Goal: Information Seeking & Learning: Compare options

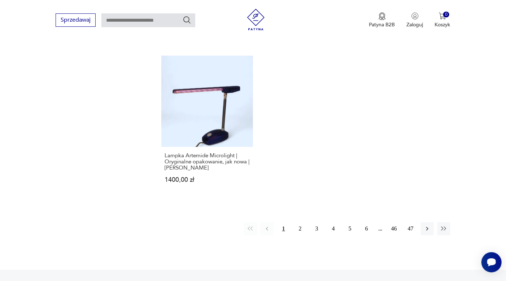
scroll to position [1010, 0]
click at [303, 221] on button "2" at bounding box center [300, 227] width 13 height 13
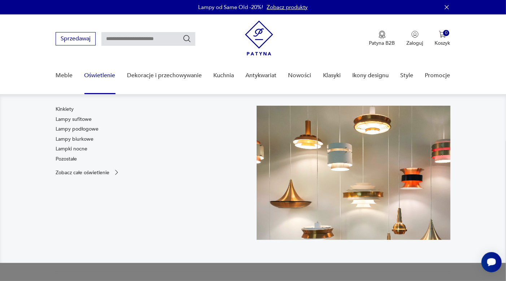
click at [102, 75] on link "Oświetlenie" at bounding box center [100, 76] width 31 height 28
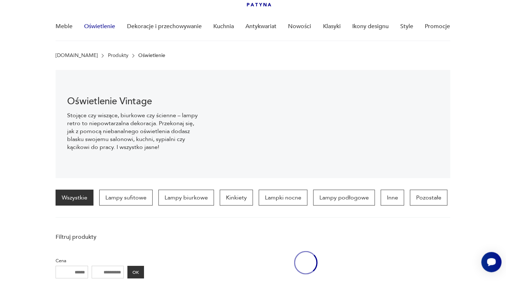
scroll to position [50, 0]
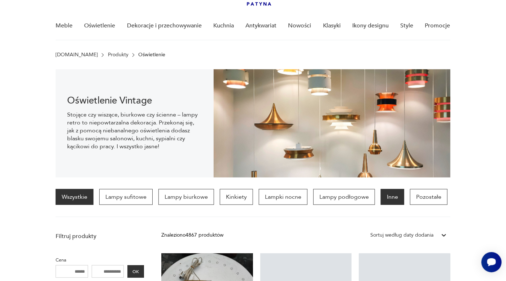
click at [394, 198] on p "Inne" at bounding box center [392, 197] width 23 height 16
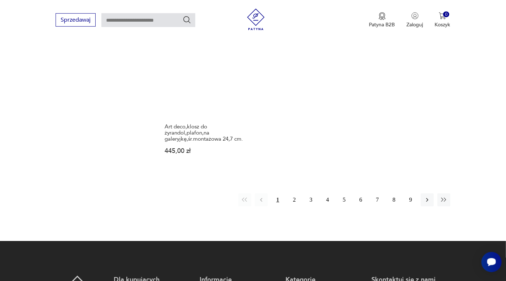
scroll to position [1032, 0]
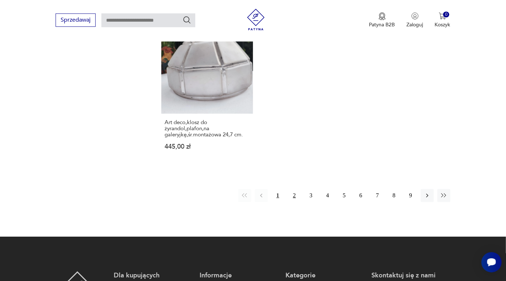
click at [294, 198] on button "2" at bounding box center [294, 195] width 13 height 13
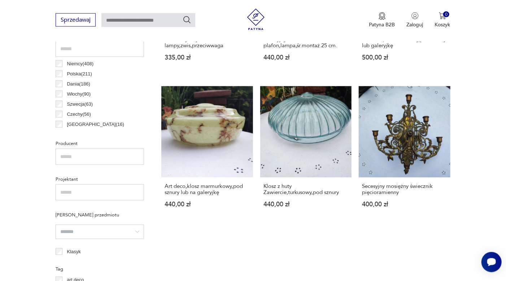
scroll to position [376, 0]
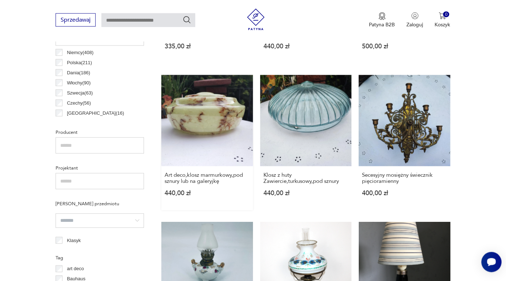
click at [209, 133] on link "Art deco,klosz marmurkowy,pod sznury lub na galeryjkę 440,00 zł" at bounding box center [207, 143] width 92 height 136
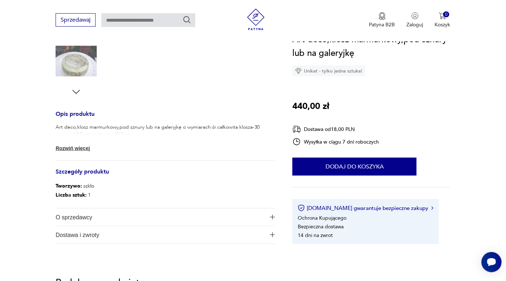
scroll to position [230, 0]
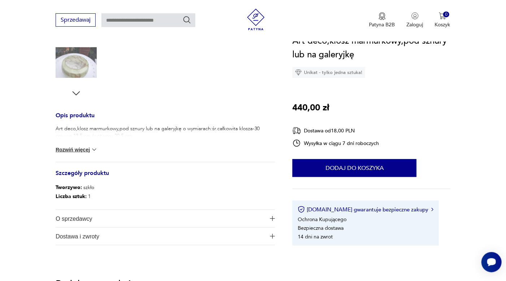
click at [96, 150] on img at bounding box center [94, 149] width 7 height 7
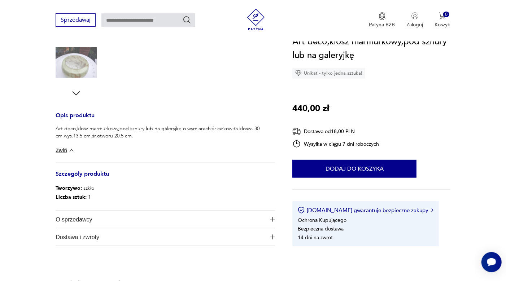
click at [74, 91] on icon "button" at bounding box center [76, 93] width 11 height 11
click at [74, 89] on icon "button" at bounding box center [76, 93] width 11 height 11
click at [86, 69] on img at bounding box center [76, 62] width 41 height 41
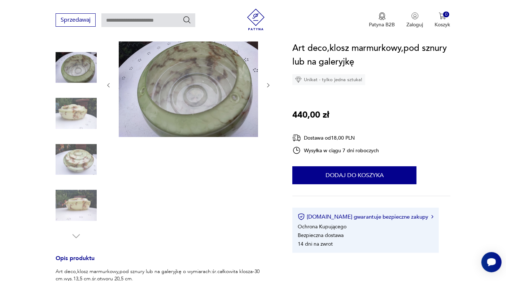
scroll to position [81, 0]
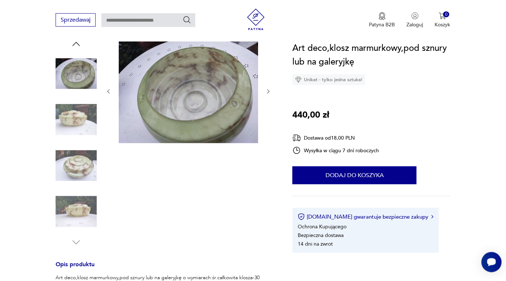
click at [82, 114] on img at bounding box center [76, 119] width 41 height 41
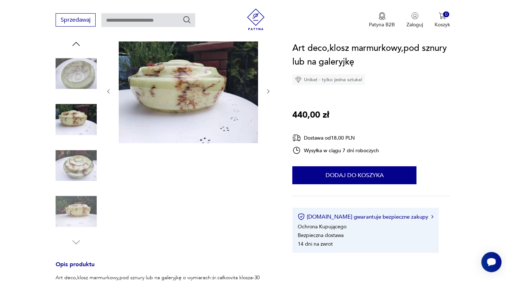
click at [84, 164] on img at bounding box center [76, 165] width 41 height 41
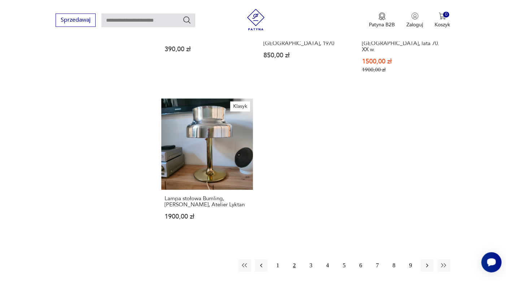
scroll to position [1000, 0]
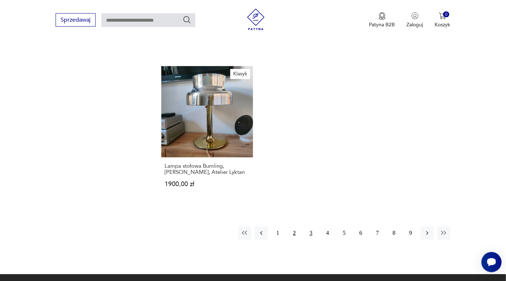
click at [311, 227] on button "3" at bounding box center [311, 233] width 13 height 13
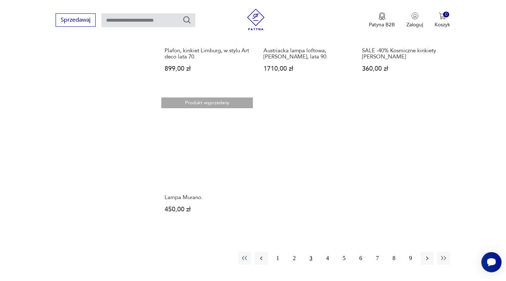
scroll to position [1035, 0]
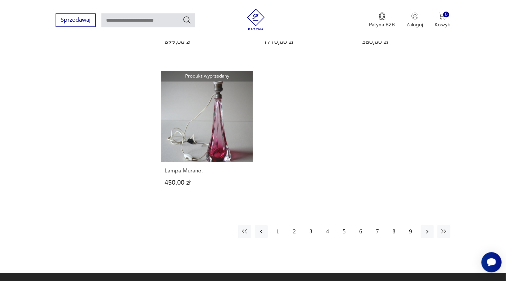
click at [326, 225] on button "4" at bounding box center [327, 231] width 13 height 13
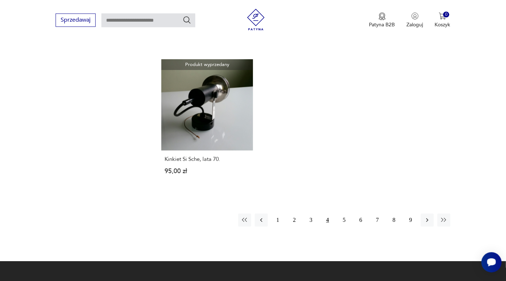
scroll to position [1056, 0]
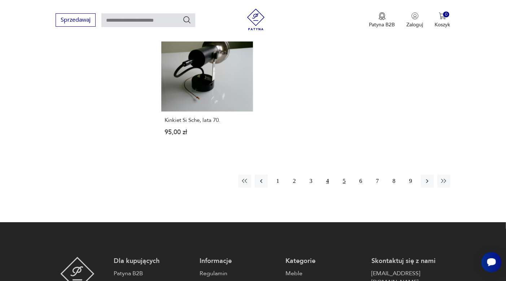
click at [346, 175] on button "5" at bounding box center [344, 181] width 13 height 13
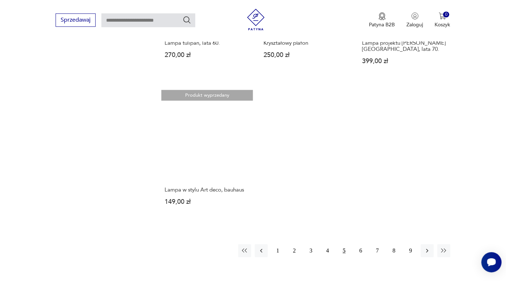
scroll to position [993, 0]
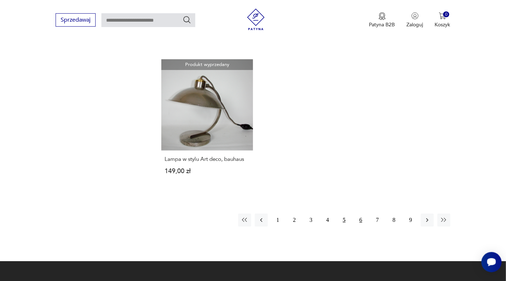
click at [359, 214] on button "6" at bounding box center [361, 220] width 13 height 13
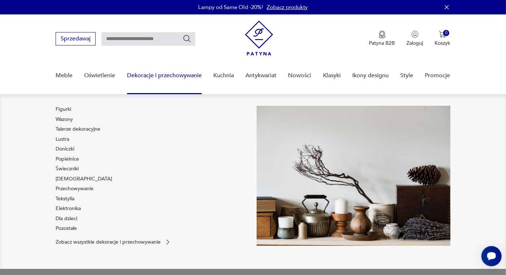
click at [146, 72] on link "Dekoracje i przechowywanie" at bounding box center [164, 76] width 75 height 28
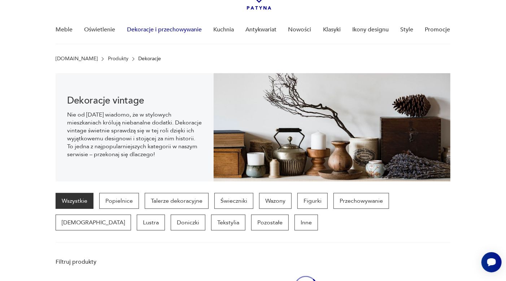
scroll to position [50, 0]
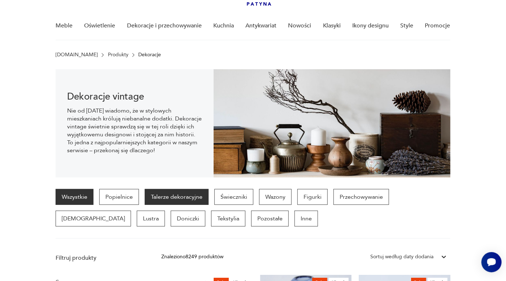
click at [174, 198] on p "Talerze dekoracyjne" at bounding box center [177, 197] width 64 height 16
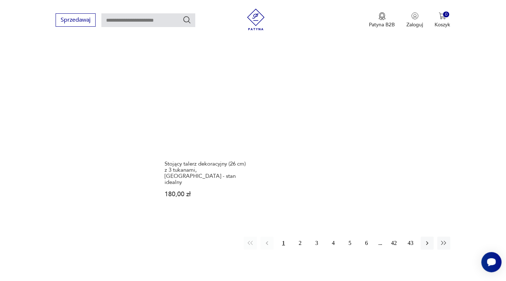
scroll to position [1042, 0]
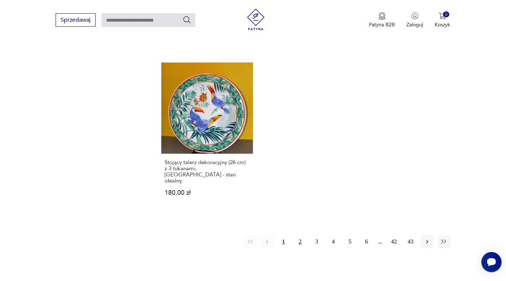
click at [301, 236] on button "2" at bounding box center [300, 242] width 13 height 13
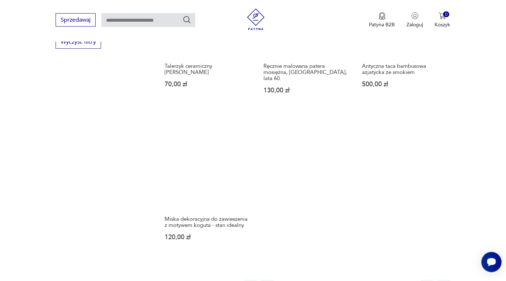
scroll to position [1030, 0]
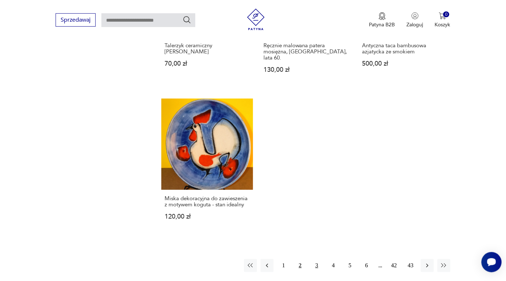
click at [316, 259] on button "3" at bounding box center [317, 265] width 13 height 13
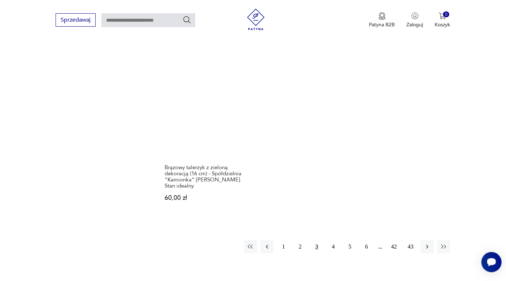
scroll to position [1075, 0]
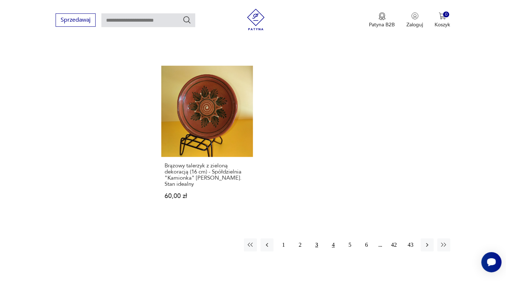
click at [334, 239] on button "4" at bounding box center [333, 245] width 13 height 13
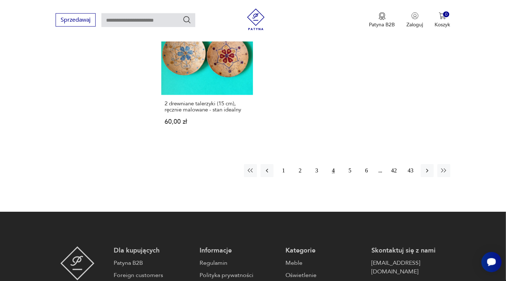
scroll to position [1095, 0]
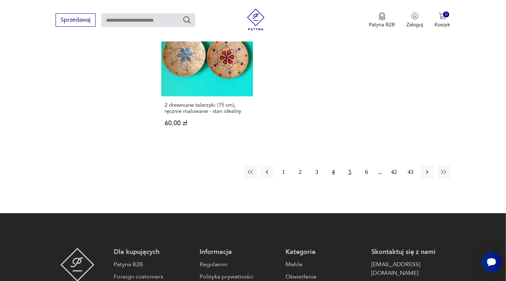
click at [350, 166] on button "5" at bounding box center [350, 172] width 13 height 13
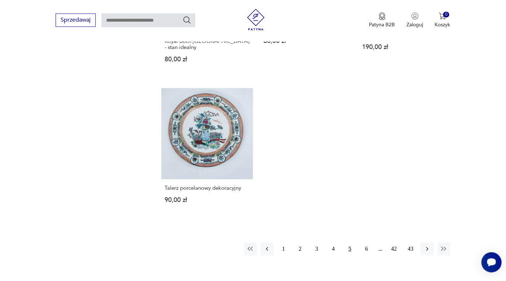
scroll to position [1027, 0]
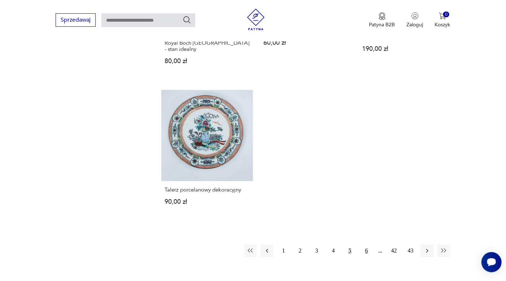
click at [365, 245] on button "6" at bounding box center [366, 251] width 13 height 13
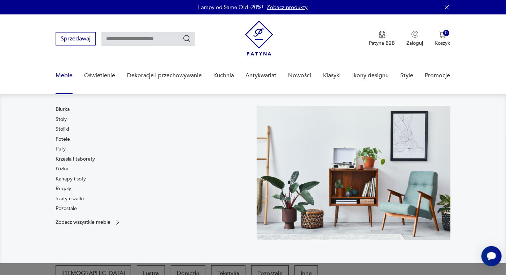
click at [60, 76] on link "Meble" at bounding box center [64, 76] width 17 height 28
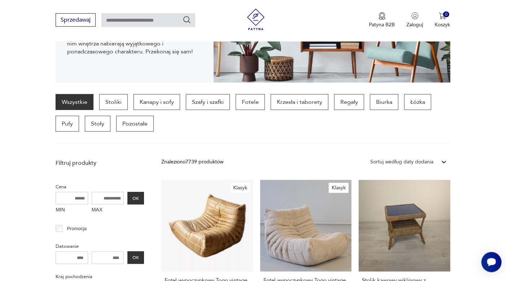
scroll to position [150, 0]
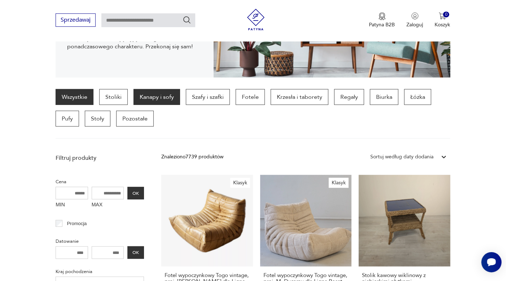
click at [154, 97] on p "Kanapy i sofy" at bounding box center [157, 97] width 47 height 16
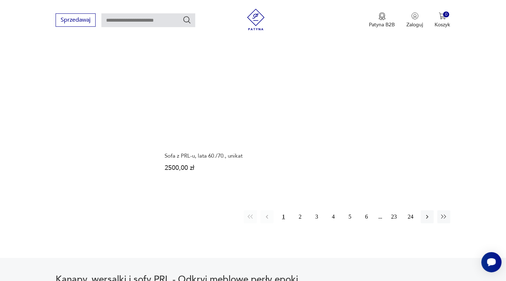
scroll to position [1071, 0]
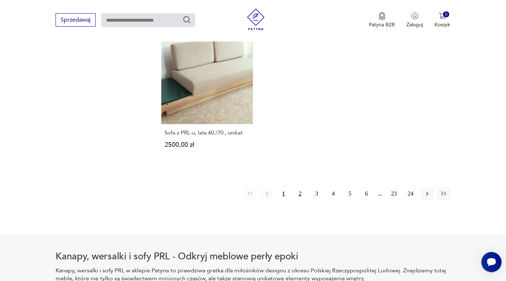
click at [299, 187] on button "2" at bounding box center [300, 193] width 13 height 13
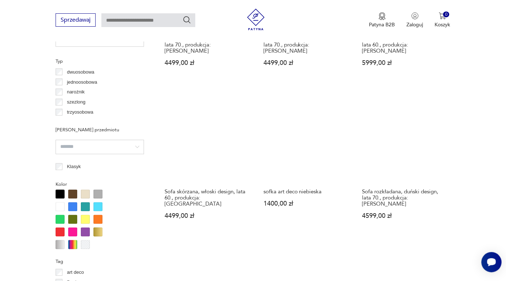
scroll to position [545, 0]
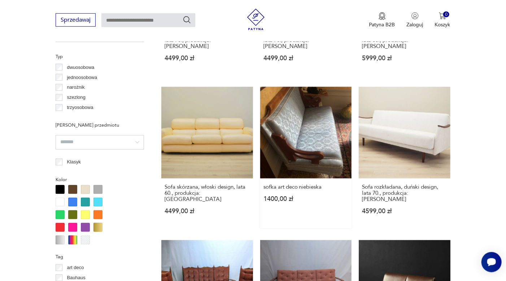
click at [306, 179] on div "sofka art deco niebieska 1400,00 zł" at bounding box center [306, 198] width 92 height 38
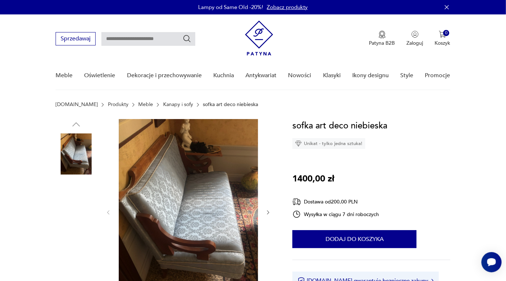
click at [74, 196] on img at bounding box center [76, 200] width 41 height 41
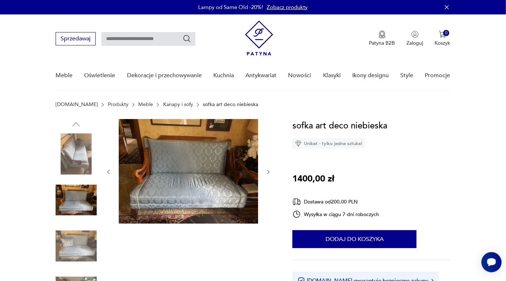
click at [72, 241] on img at bounding box center [76, 246] width 41 height 41
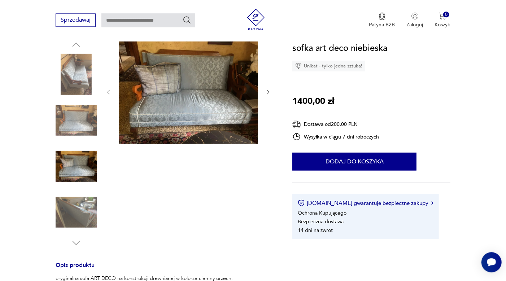
scroll to position [107, 0]
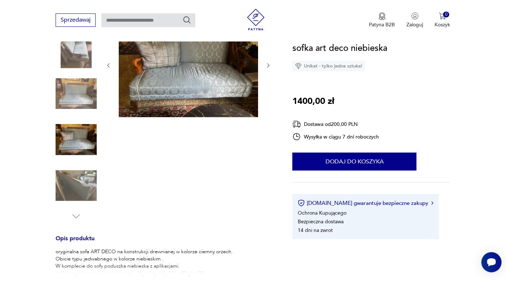
click at [85, 194] on img at bounding box center [76, 185] width 41 height 41
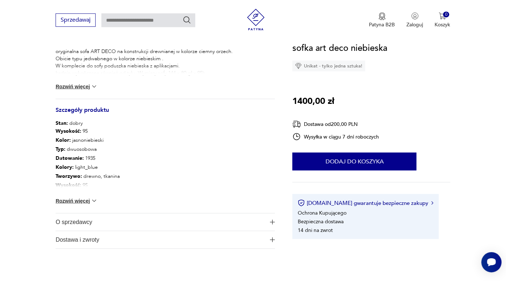
scroll to position [310, 0]
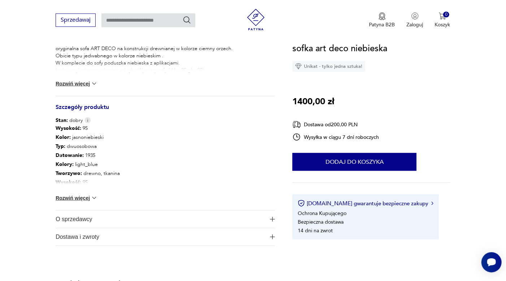
click at [93, 199] on img at bounding box center [94, 197] width 7 height 7
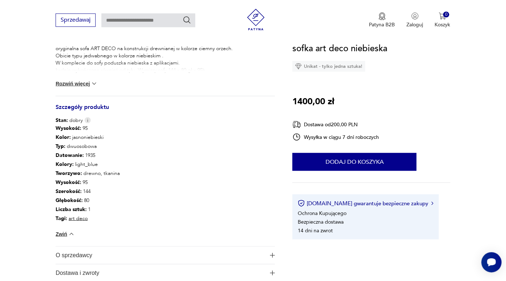
click at [96, 254] on span "O sprzedawcy" at bounding box center [161, 255] width 210 height 17
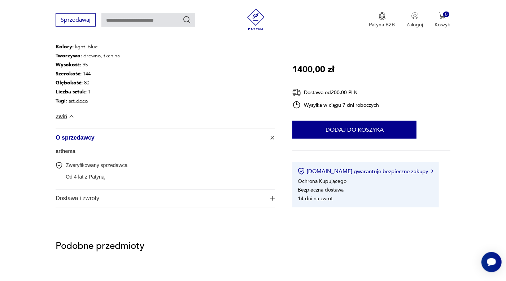
scroll to position [438, 0]
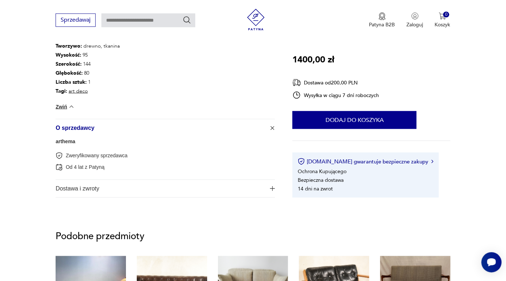
click at [65, 189] on span "Dostawa i zwroty" at bounding box center [161, 188] width 210 height 17
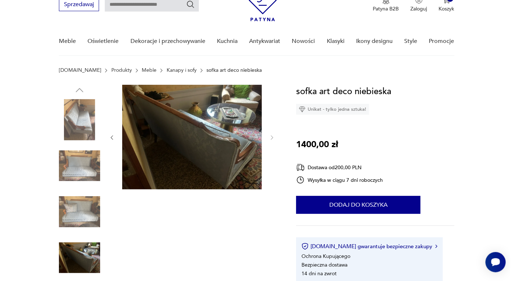
scroll to position [55, 0]
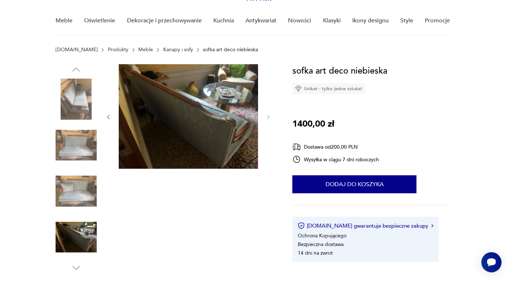
click at [74, 98] on img at bounding box center [76, 99] width 41 height 41
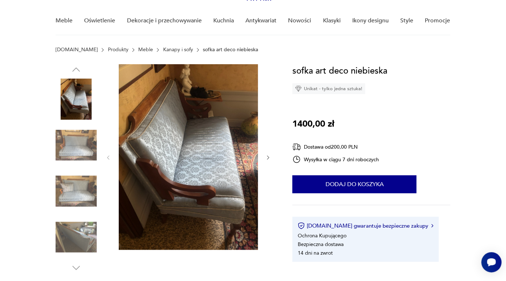
click at [170, 126] on img at bounding box center [188, 157] width 139 height 186
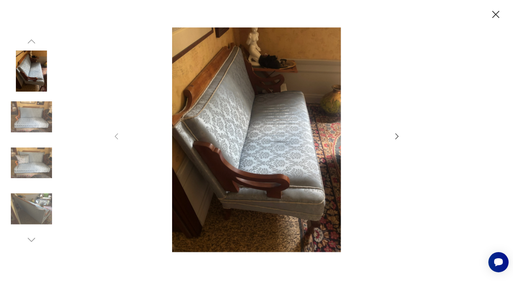
click at [248, 128] on img at bounding box center [256, 139] width 257 height 225
click at [248, 135] on img at bounding box center [256, 139] width 257 height 225
click at [397, 137] on icon "button" at bounding box center [396, 136] width 9 height 9
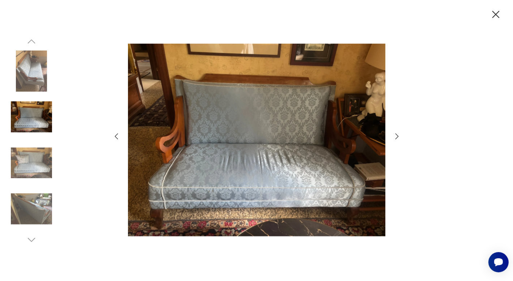
click at [395, 140] on icon "button" at bounding box center [396, 136] width 9 height 9
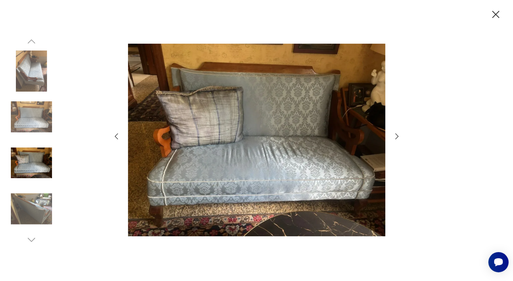
click at [397, 139] on icon "button" at bounding box center [396, 136] width 9 height 9
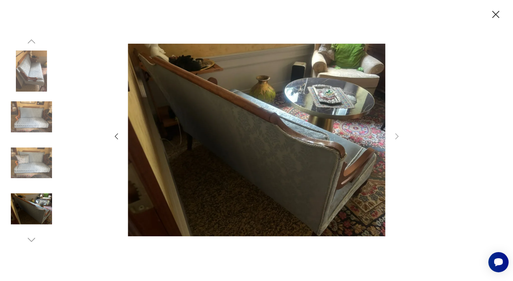
click at [118, 137] on icon "button" at bounding box center [116, 136] width 9 height 9
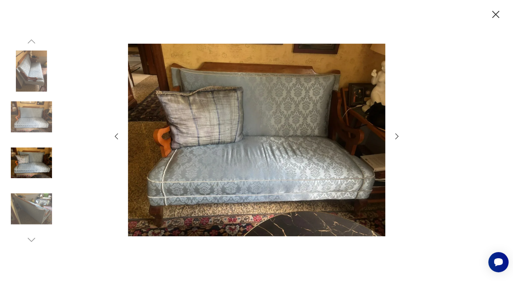
click at [117, 138] on icon "button" at bounding box center [116, 136] width 9 height 9
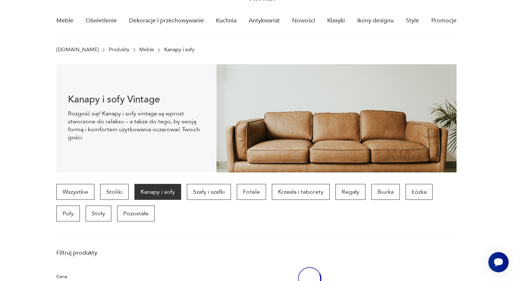
scroll to position [548, 0]
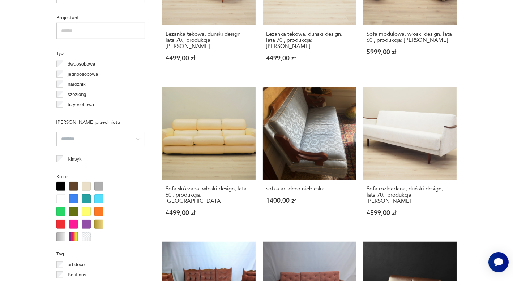
click at [505, 99] on section "Filtruj produkty Cena MIN MAX OK Promocja Datowanie OK Kraj pochodzenia Dania (…" at bounding box center [256, 254] width 513 height 1003
click at [506, 100] on section "Filtruj produkty Cena MIN MAX OK Promocja Datowanie OK Kraj pochodzenia Dania (…" at bounding box center [256, 254] width 513 height 1003
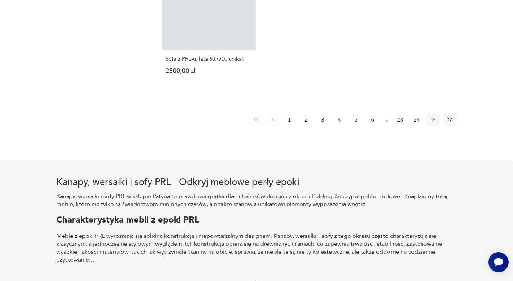
scroll to position [1415, 0]
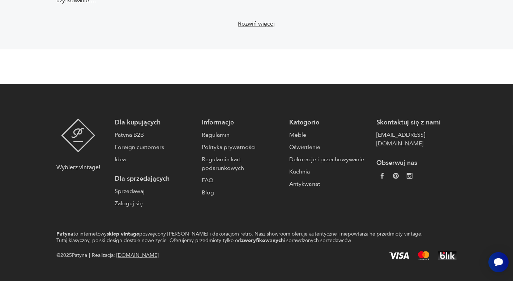
scroll to position [548, 0]
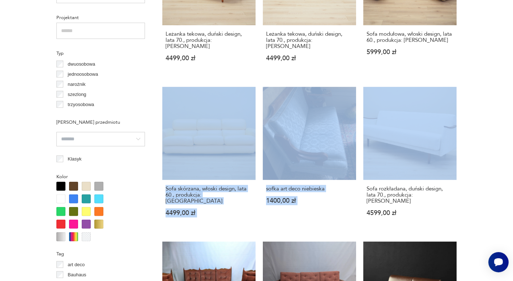
click at [494, 69] on section "Filtruj produkty Cena MIN MAX OK Promocja Datowanie OK Kraj pochodzenia Dania (…" at bounding box center [256, 254] width 513 height 1003
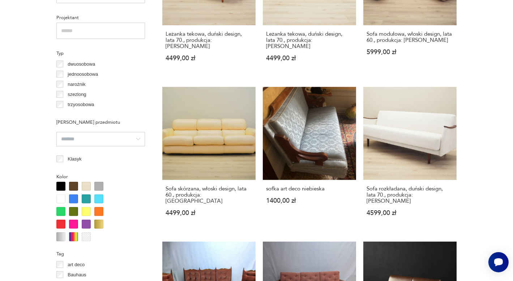
drag, startPoint x: 490, startPoint y: 63, endPoint x: 478, endPoint y: 64, distance: 12.4
click at [488, 63] on section "Filtruj produkty Cena MIN MAX OK Promocja Datowanie OK Kraj pochodzenia Dania (…" at bounding box center [256, 254] width 513 height 1003
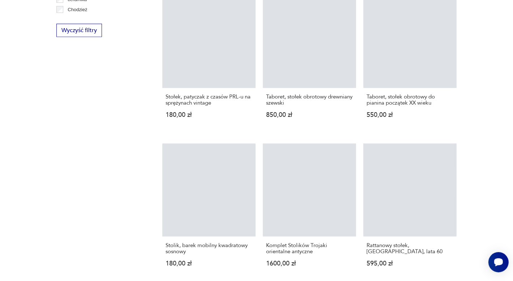
scroll to position [1232, 0]
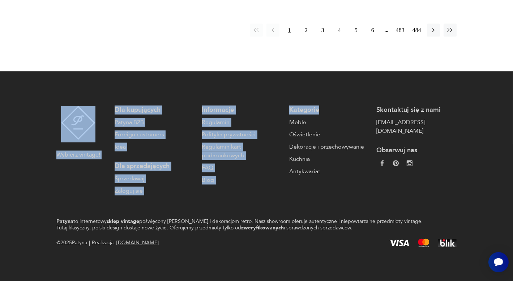
drag, startPoint x: 324, startPoint y: 49, endPoint x: 319, endPoint y: 78, distance: 29.1
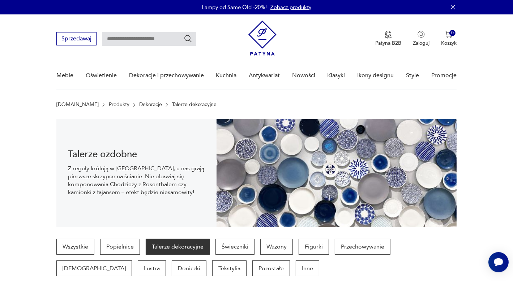
click at [501, 64] on nav "Sprzedawaj Patyna B2B Zaloguj 0 Koszyk Twój koszyk ( 0 ) Brak produktów w koszy…" at bounding box center [256, 52] width 513 height 76
click at [499, 260] on icon "Otwórz czat Smartsupp" at bounding box center [498, 262] width 10 height 9
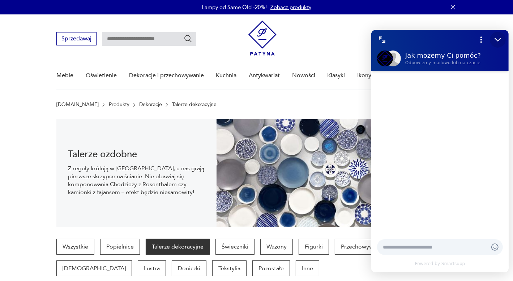
click at [501, 38] on icon "Zmniejsz" at bounding box center [496, 39] width 9 height 9
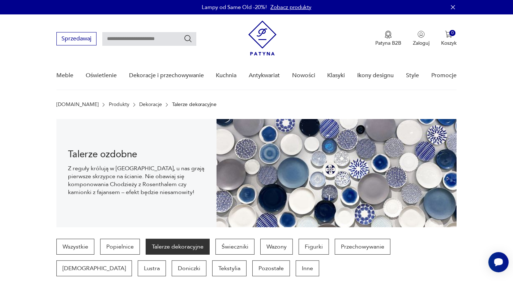
click at [506, 129] on section "Talerze ozdobne Z reguły królują w kuchni, u nas grają pierwsze skrzypce na ści…" at bounding box center [256, 173] width 513 height 108
click at [495, 263] on icon "Otwórz czat Smartsupp" at bounding box center [498, 262] width 10 height 9
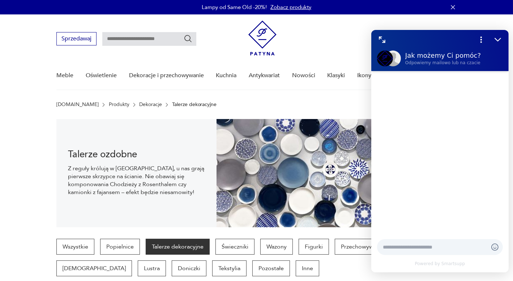
drag, startPoint x: 506, startPoint y: 225, endPoint x: 505, endPoint y: 144, distance: 80.6
click at [499, 40] on icon "Zmniejsz" at bounding box center [496, 39] width 9 height 9
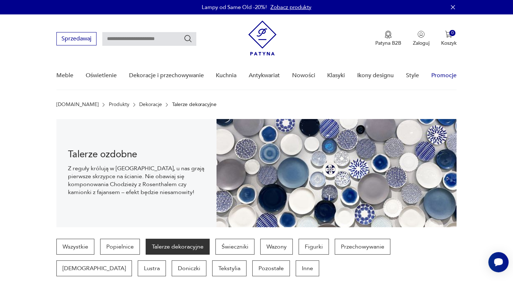
drag, startPoint x: 495, startPoint y: 81, endPoint x: 436, endPoint y: 86, distance: 58.7
click at [438, 86] on nav "Sprzedawaj Patyna B2B Zaloguj 0 Koszyk Twój koszyk ( 0 ) Brak produktów w koszy…" at bounding box center [256, 52] width 513 height 76
drag, startPoint x: 480, startPoint y: 104, endPoint x: 478, endPoint y: 62, distance: 42.3
click at [451, 6] on icon "button" at bounding box center [452, 7] width 7 height 7
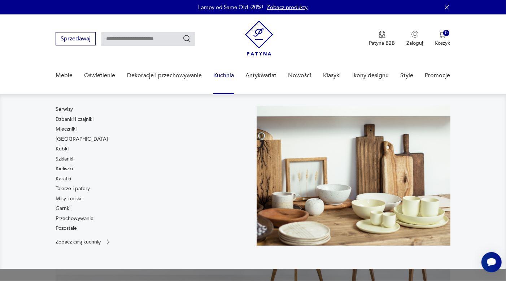
click at [217, 75] on link "Kuchnia" at bounding box center [223, 76] width 21 height 28
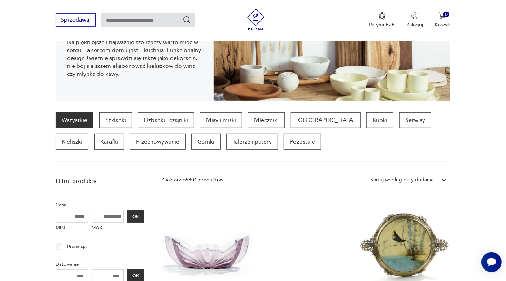
scroll to position [133, 0]
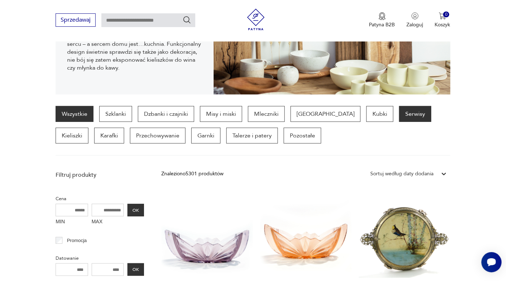
click at [400, 116] on p "Serwisy" at bounding box center [416, 114] width 32 height 16
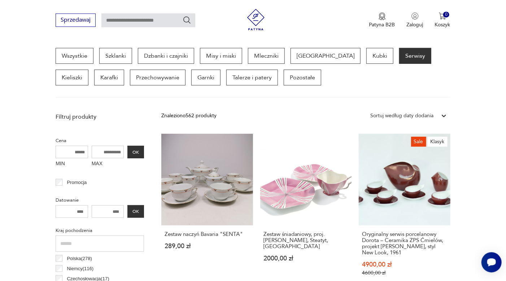
scroll to position [191, 0]
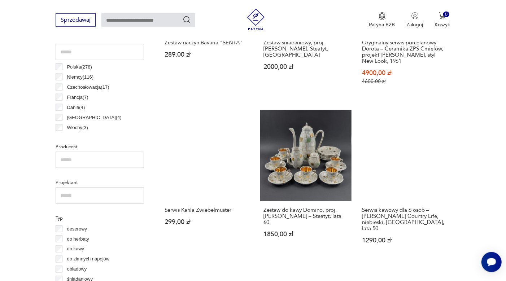
scroll to position [375, 0]
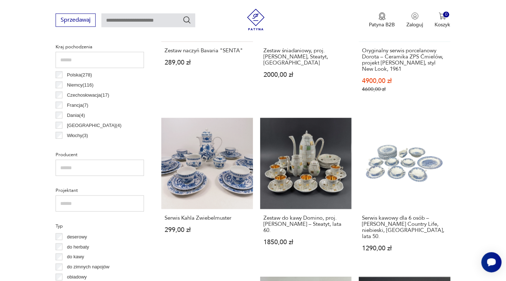
click at [72, 85] on p "Niemcy ( 116 )" at bounding box center [80, 85] width 27 height 8
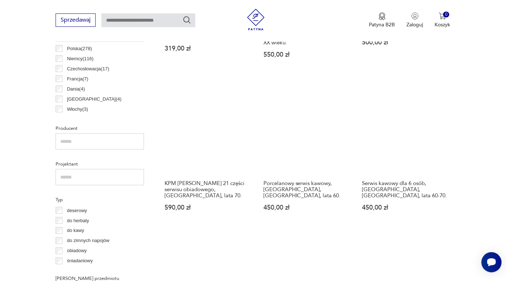
scroll to position [433, 0]
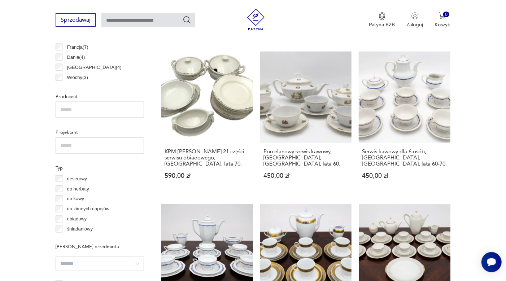
click at [103, 113] on input "text" at bounding box center [100, 110] width 88 height 16
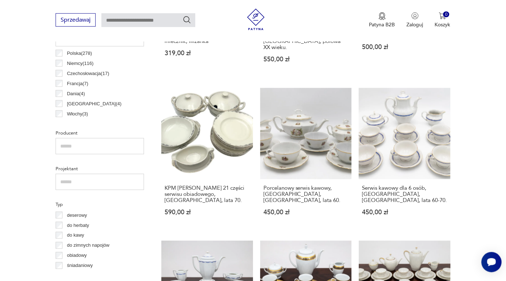
scroll to position [402, 0]
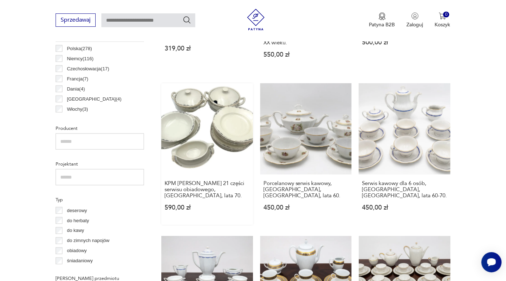
click at [185, 112] on link "KPM [PERSON_NAME] 21 części serwisu obiadowego, [GEOGRAPHIC_DATA], lata 70. 590…" at bounding box center [207, 154] width 92 height 142
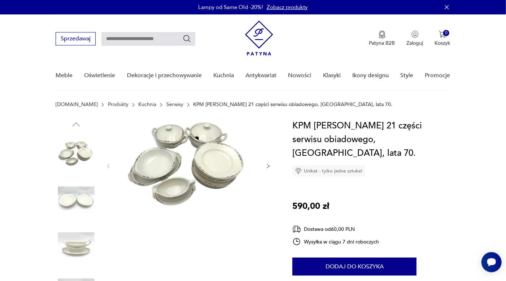
click at [82, 198] on img at bounding box center [76, 200] width 41 height 41
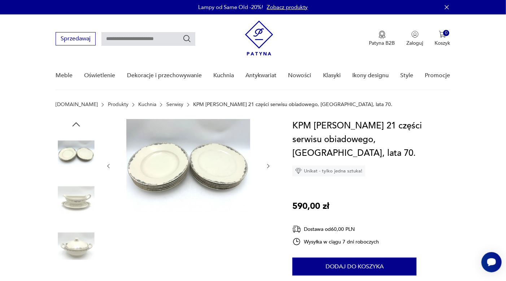
click at [80, 239] on img at bounding box center [76, 246] width 41 height 41
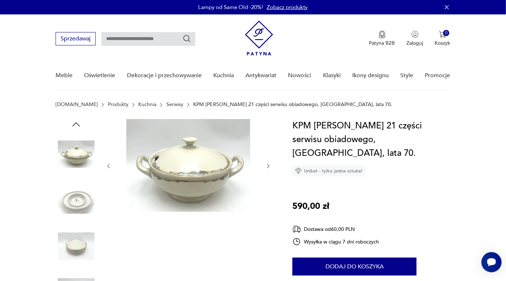
click at [79, 251] on img at bounding box center [76, 246] width 41 height 41
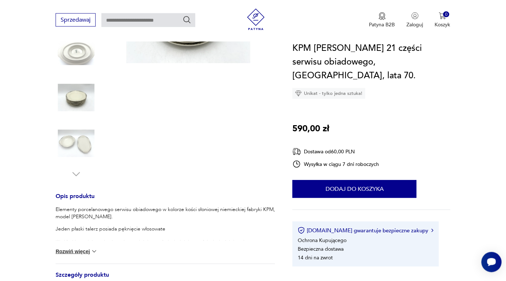
scroll to position [168, 0]
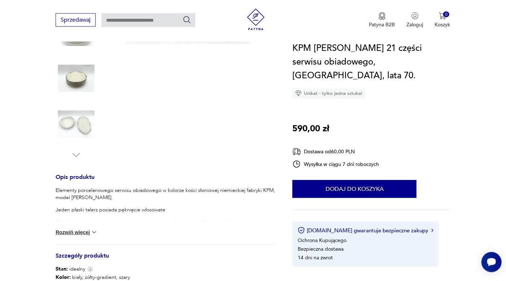
click at [77, 128] on img at bounding box center [76, 124] width 41 height 41
click at [82, 83] on img at bounding box center [76, 78] width 41 height 41
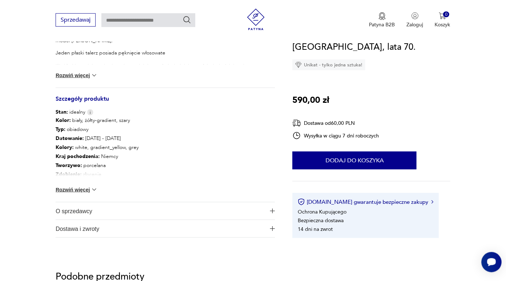
scroll to position [328, 0]
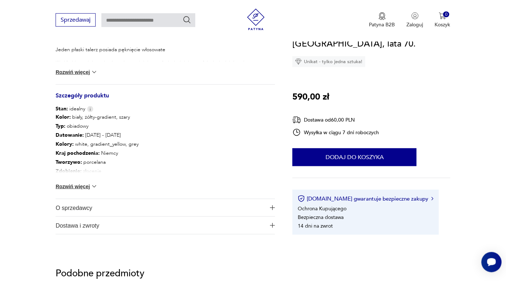
click at [94, 187] on img at bounding box center [94, 186] width 7 height 7
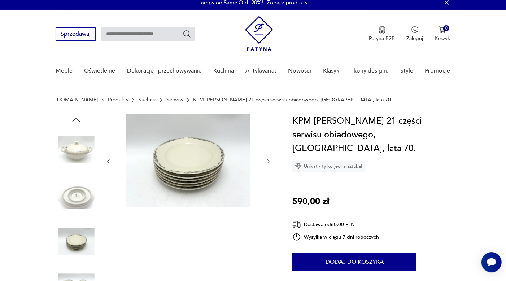
scroll to position [0, 0]
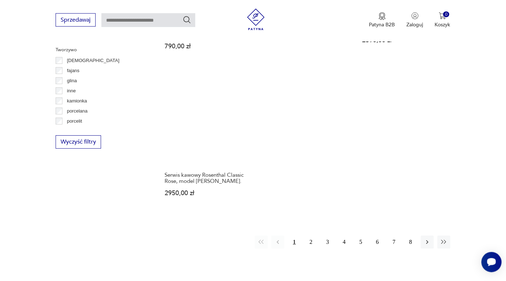
scroll to position [1023, 0]
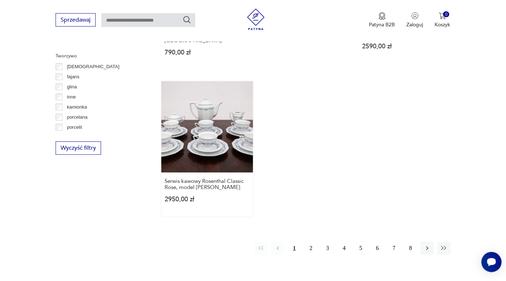
click at [194, 99] on link "Serwis kawowy Rosenthal Classic Rose, model [PERSON_NAME]. 2950,00 zł" at bounding box center [207, 150] width 92 height 136
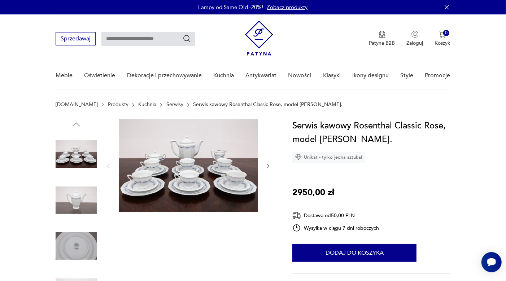
click at [71, 201] on img at bounding box center [76, 200] width 41 height 41
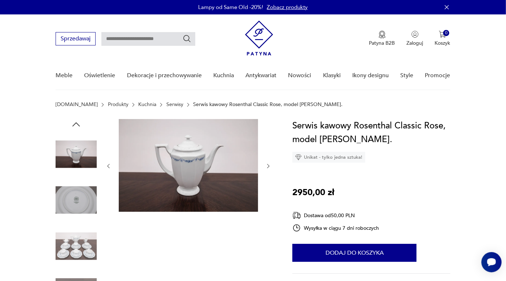
click at [78, 245] on img at bounding box center [76, 246] width 41 height 41
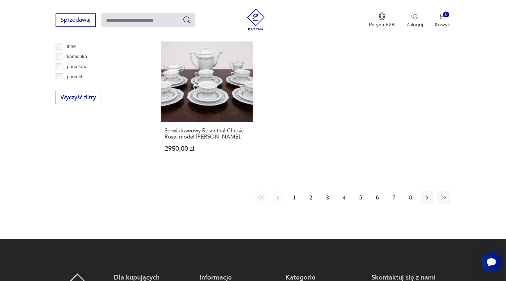
scroll to position [1086, 0]
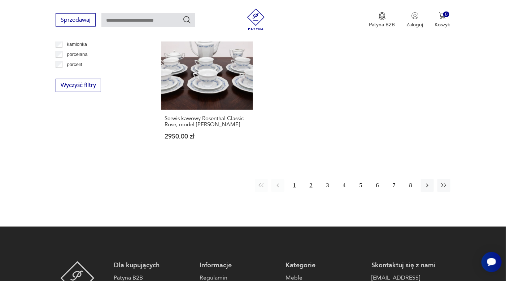
click at [311, 179] on button "2" at bounding box center [311, 185] width 13 height 13
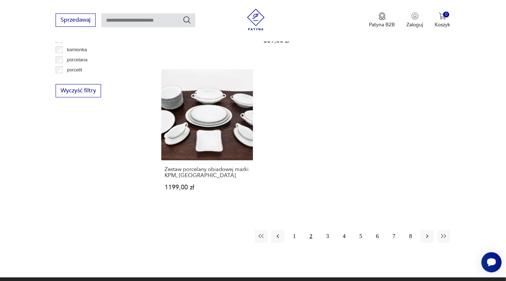
scroll to position [1105, 0]
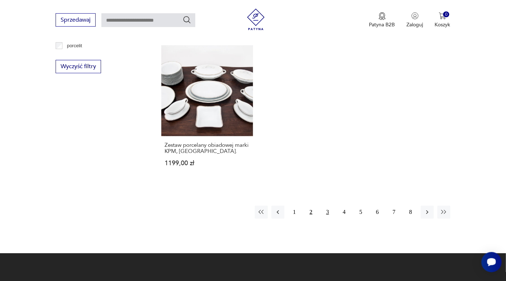
click at [329, 206] on button "3" at bounding box center [327, 212] width 13 height 13
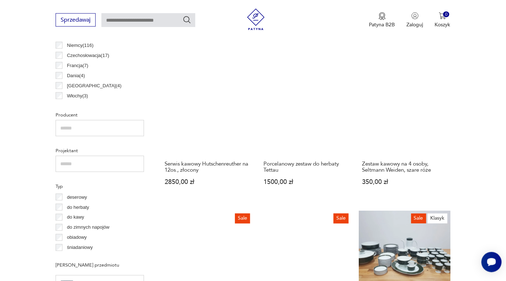
scroll to position [416, 0]
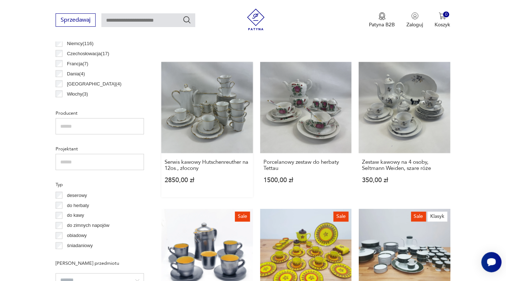
click at [203, 127] on link "Serwis kawowy Hutschenreuther na 12os., złocony 2850,00 zł" at bounding box center [207, 130] width 92 height 136
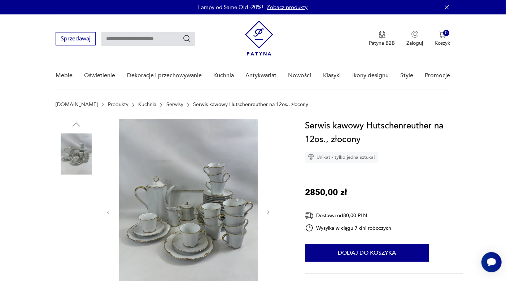
click at [72, 197] on img at bounding box center [76, 200] width 41 height 41
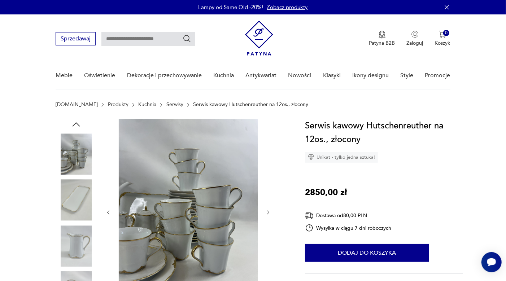
click at [78, 249] on img at bounding box center [76, 246] width 41 height 41
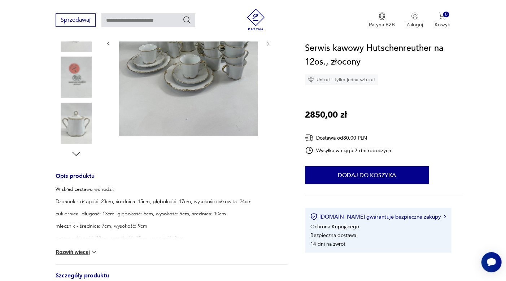
scroll to position [170, 0]
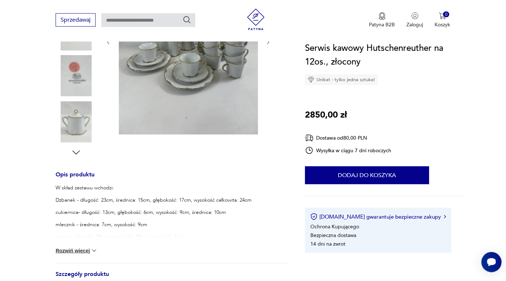
click at [75, 83] on img at bounding box center [76, 75] width 41 height 41
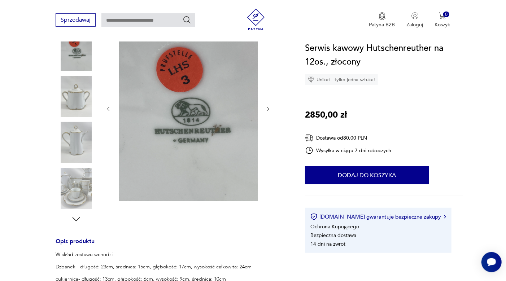
scroll to position [102, 0]
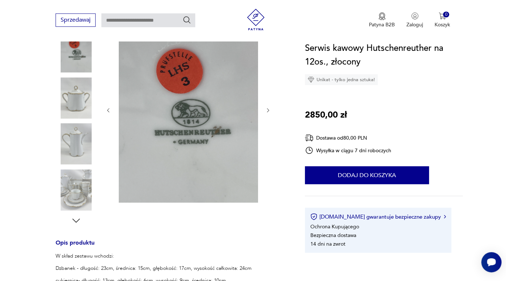
drag, startPoint x: 509, startPoint y: 74, endPoint x: 493, endPoint y: 77, distance: 16.9
click at [490, 80] on section "Opis produktu W skład zestawu wchodzi: Dzbanek - długość: 23cm, średnica: 15cm,…" at bounding box center [253, 258] width 506 height 482
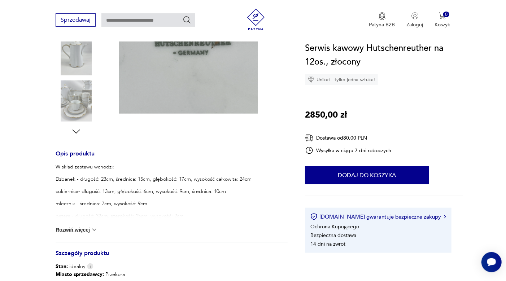
scroll to position [198, 0]
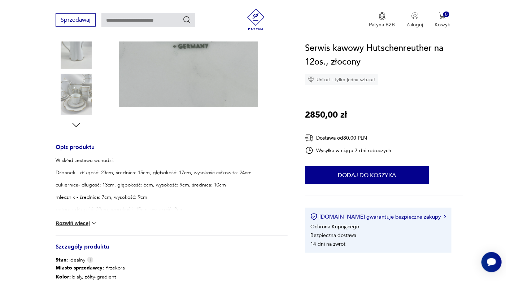
click at [100, 224] on div "W skład zestawu wchodzi: Dzbanek - długość: 23cm, średnica: 15cm, głębokość: 17…" at bounding box center [172, 196] width 232 height 79
click at [98, 224] on img at bounding box center [94, 223] width 7 height 7
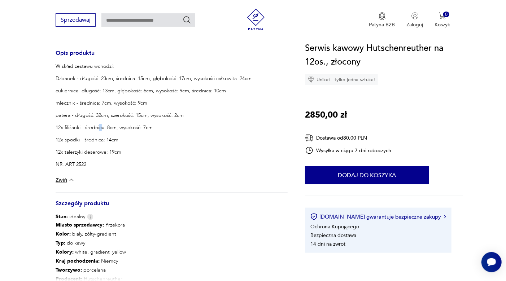
scroll to position [315, 0]
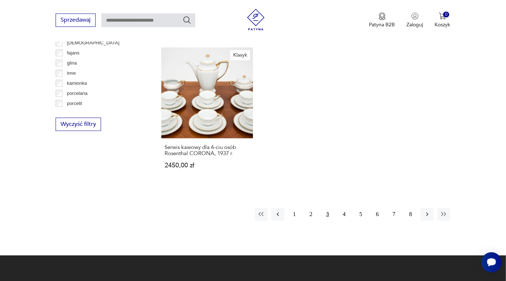
scroll to position [1045, 0]
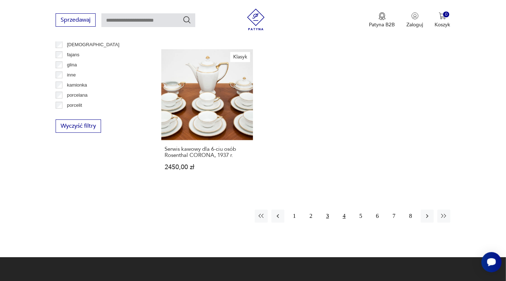
click at [345, 212] on button "4" at bounding box center [344, 216] width 13 height 13
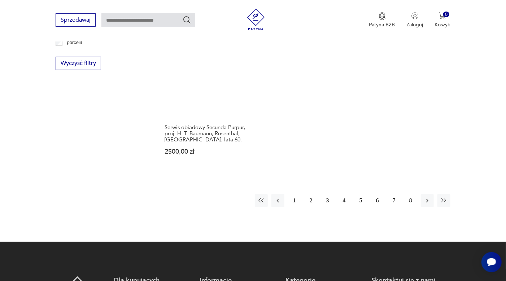
scroll to position [1122, 0]
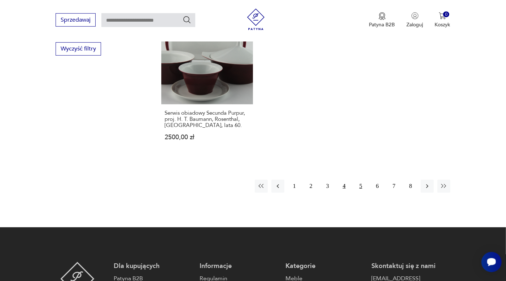
click at [361, 180] on button "5" at bounding box center [361, 186] width 13 height 13
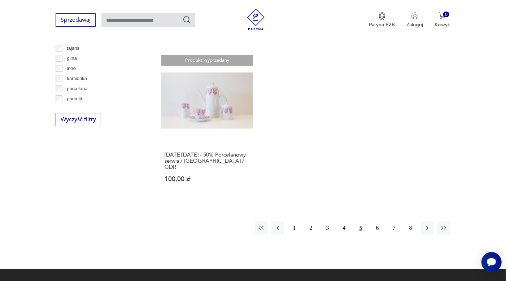
scroll to position [1085, 0]
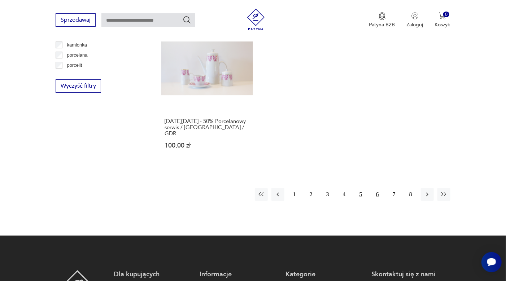
click at [377, 188] on button "6" at bounding box center [377, 194] width 13 height 13
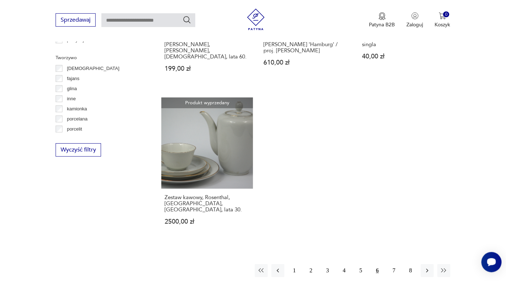
scroll to position [1020, 0]
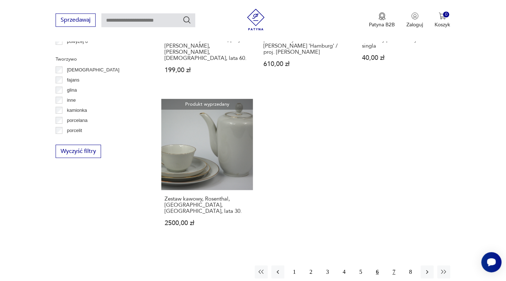
click at [395, 266] on button "7" at bounding box center [394, 272] width 13 height 13
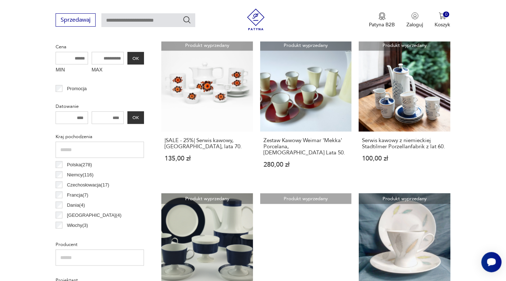
scroll to position [288, 0]
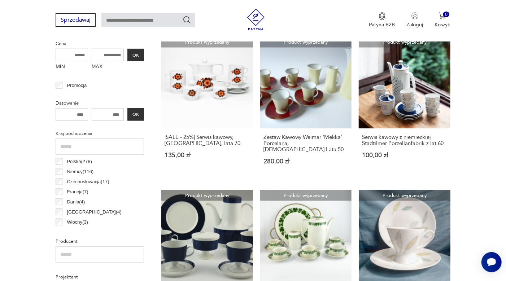
click at [77, 161] on p "Polska ( 278 )" at bounding box center [79, 162] width 25 height 8
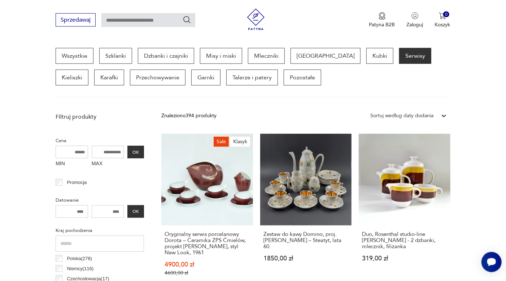
scroll to position [191, 0]
click at [76, 268] on p "Niemcy ( 116 )" at bounding box center [80, 269] width 27 height 8
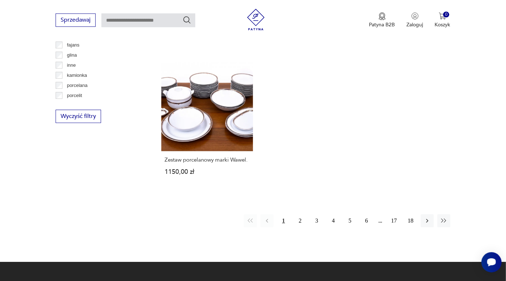
scroll to position [1053, 0]
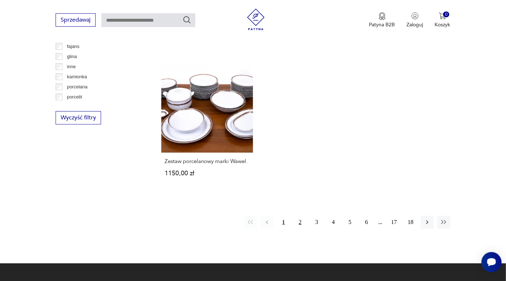
click at [302, 216] on button "2" at bounding box center [300, 222] width 13 height 13
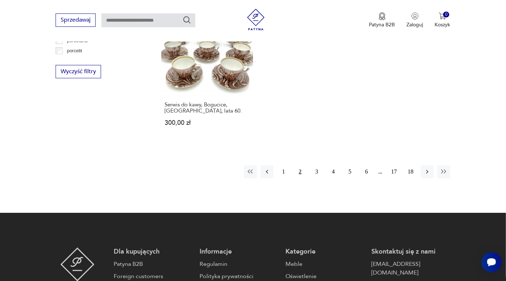
scroll to position [1098, 0]
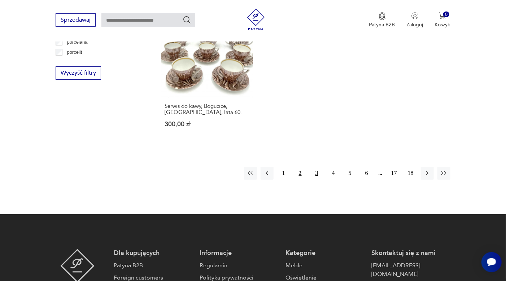
click at [314, 167] on button "3" at bounding box center [317, 173] width 13 height 13
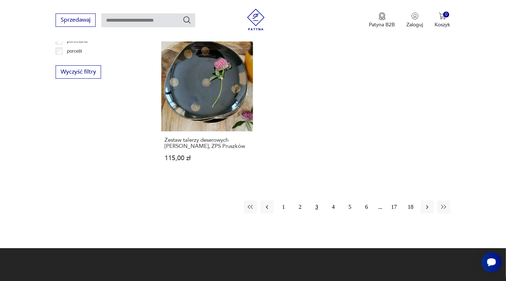
scroll to position [1097, 0]
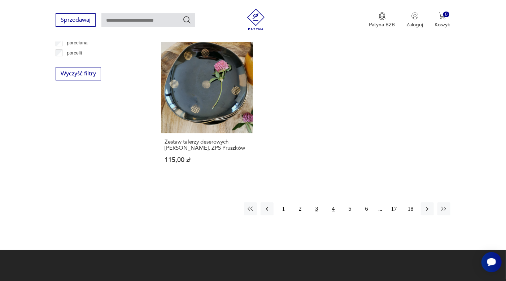
click at [334, 203] on button "4" at bounding box center [333, 209] width 13 height 13
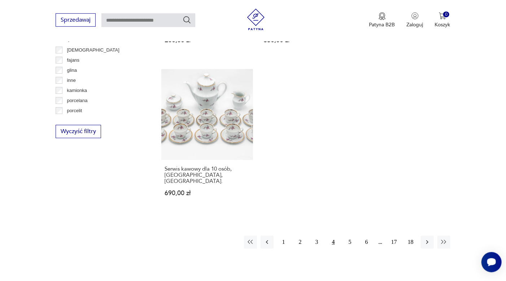
scroll to position [1036, 0]
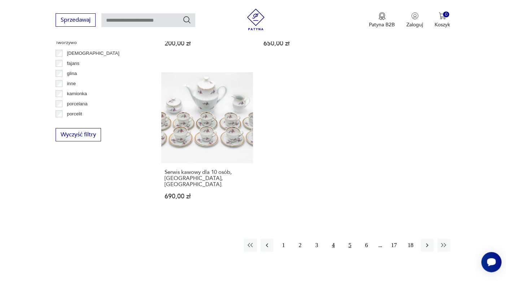
click at [351, 239] on button "5" at bounding box center [350, 245] width 13 height 13
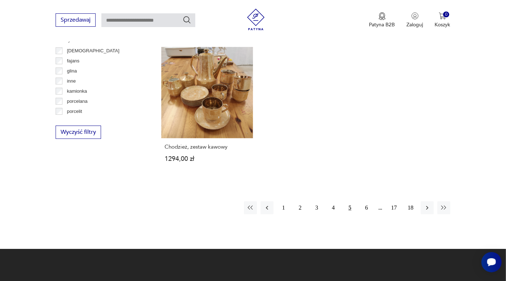
scroll to position [1036, 0]
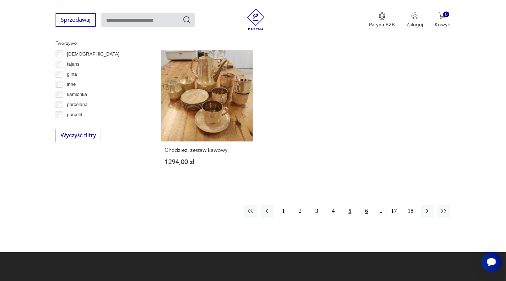
click at [367, 205] on button "6" at bounding box center [366, 211] width 13 height 13
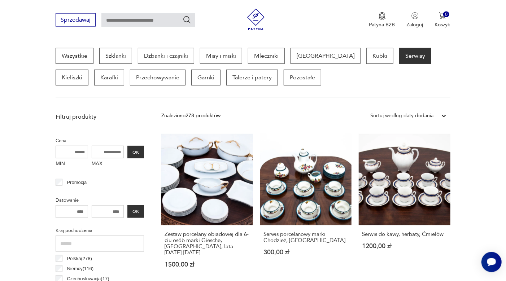
scroll to position [191, 0]
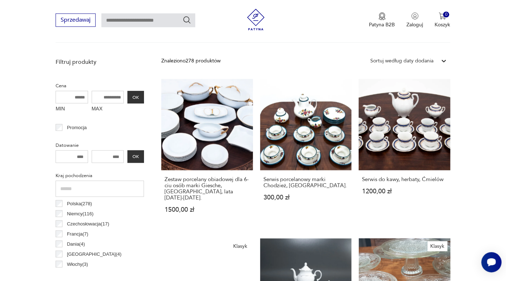
scroll to position [267, 0]
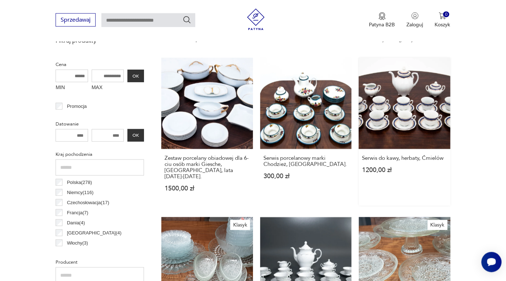
click at [433, 104] on link "Serwis do kawy, herbaty, Ćmielów 1200,00 zł" at bounding box center [405, 132] width 92 height 148
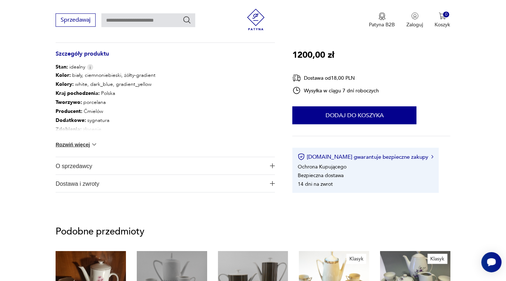
scroll to position [341, 0]
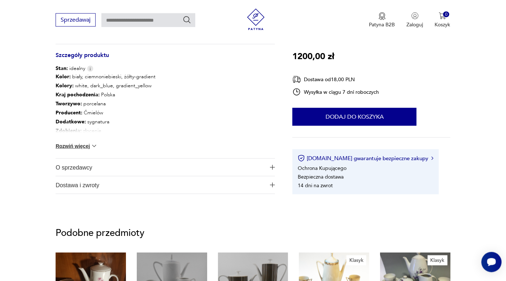
click at [85, 144] on button "Rozwiń więcej" at bounding box center [77, 146] width 42 height 7
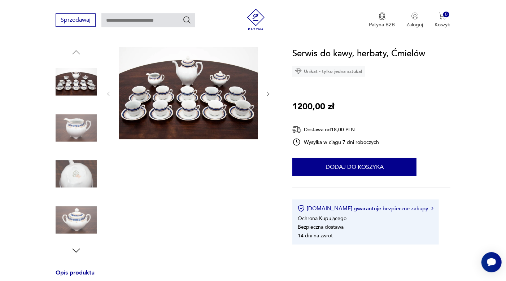
scroll to position [78, 0]
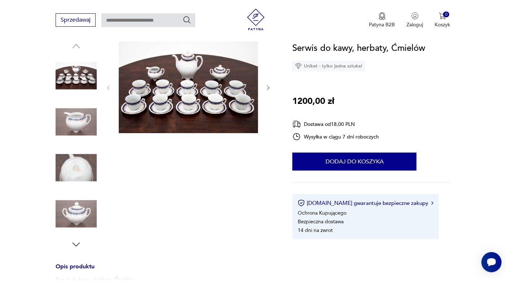
click at [71, 120] on img at bounding box center [76, 122] width 41 height 41
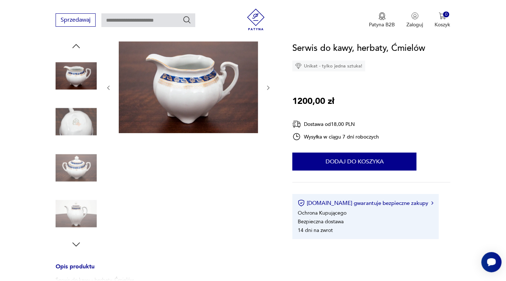
click at [76, 167] on img at bounding box center [76, 167] width 41 height 41
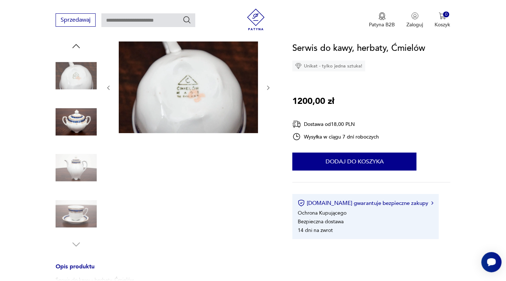
click at [77, 215] on img at bounding box center [76, 214] width 41 height 41
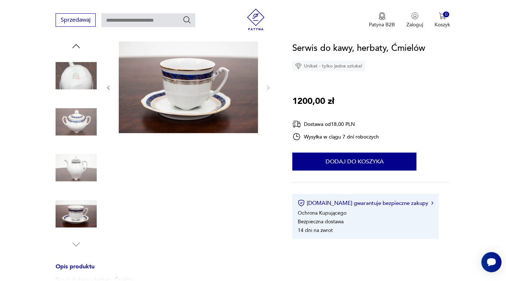
click at [78, 167] on img at bounding box center [76, 167] width 41 height 41
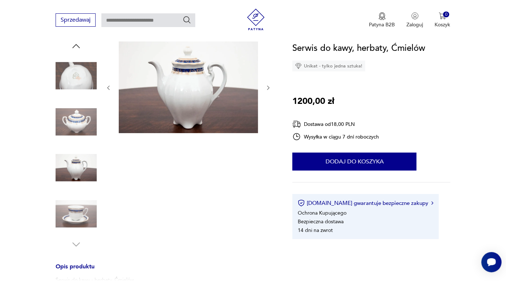
click at [81, 122] on img at bounding box center [76, 122] width 41 height 41
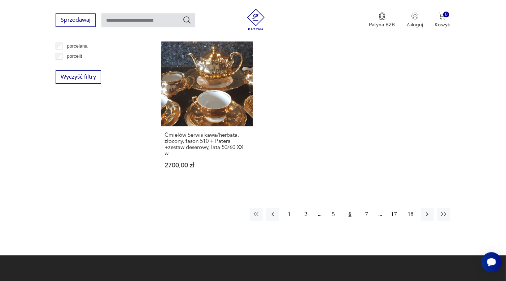
scroll to position [1091, 0]
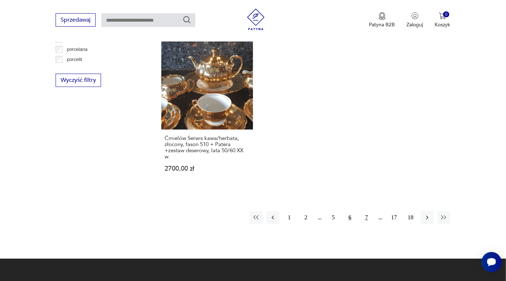
click at [367, 211] on button "7" at bounding box center [366, 217] width 13 height 13
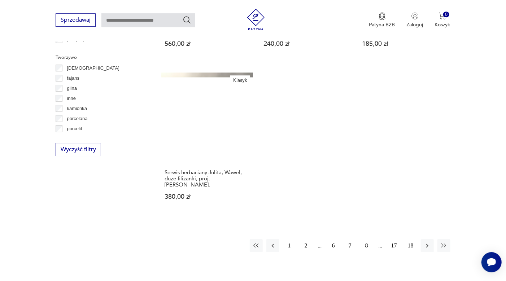
scroll to position [1033, 0]
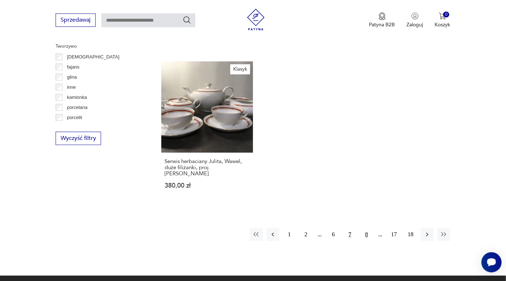
click at [367, 228] on button "8" at bounding box center [366, 234] width 13 height 13
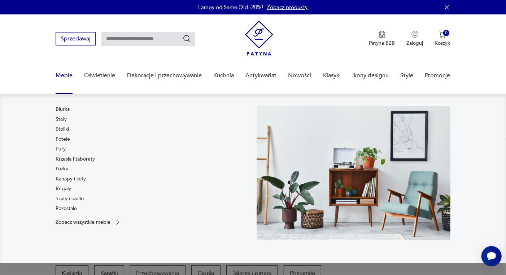
click at [63, 75] on link "Meble" at bounding box center [64, 76] width 17 height 28
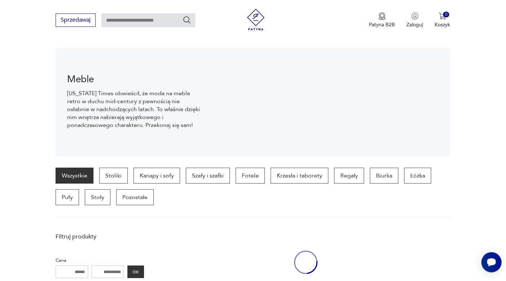
scroll to position [72, 0]
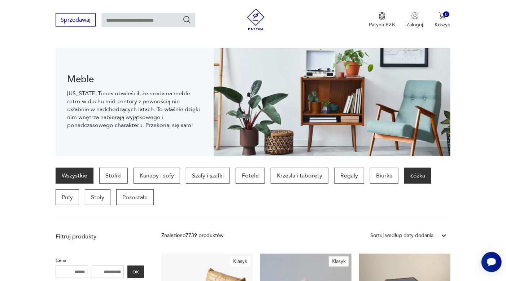
click at [415, 177] on p "Łóżka" at bounding box center [418, 176] width 27 height 16
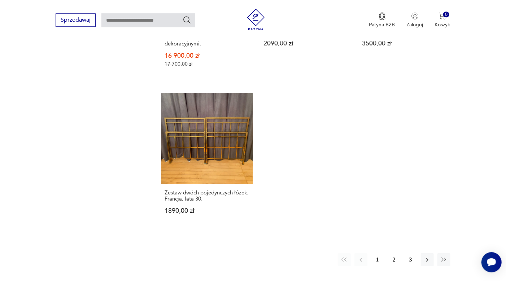
scroll to position [1053, 0]
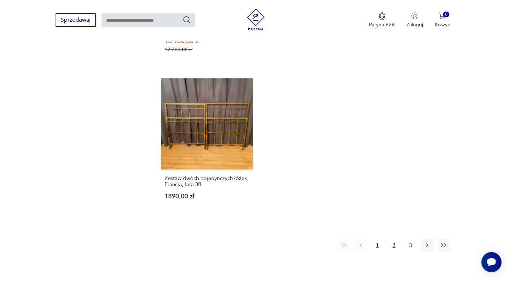
click at [396, 239] on button "2" at bounding box center [394, 245] width 13 height 13
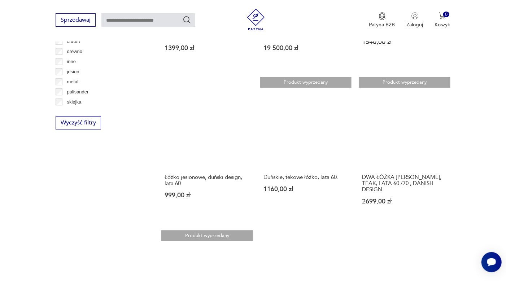
scroll to position [876, 0]
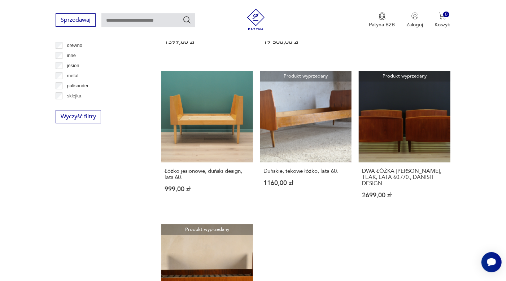
drag, startPoint x: 506, startPoint y: 153, endPoint x: 501, endPoint y: 200, distance: 47.0
drag, startPoint x: 501, startPoint y: 200, endPoint x: 500, endPoint y: 225, distance: 24.9
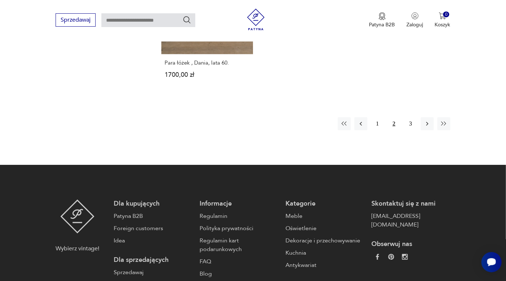
scroll to position [1131, 0]
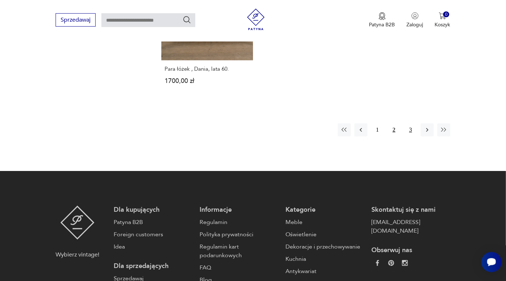
click at [408, 124] on button "3" at bounding box center [411, 130] width 13 height 13
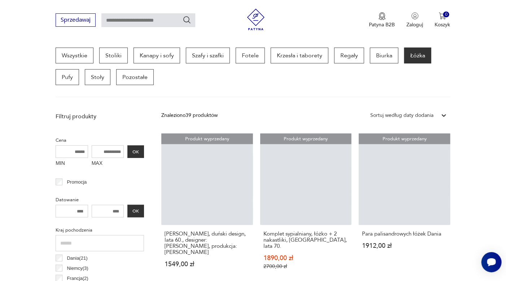
scroll to position [191, 0]
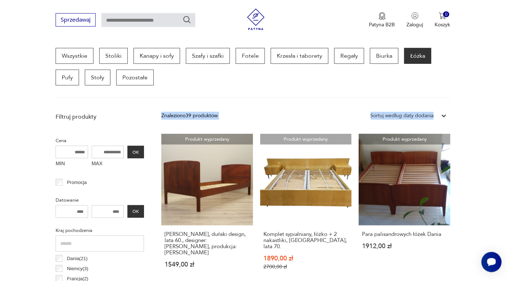
drag, startPoint x: 506, startPoint y: 71, endPoint x: 502, endPoint y: 108, distance: 37.5
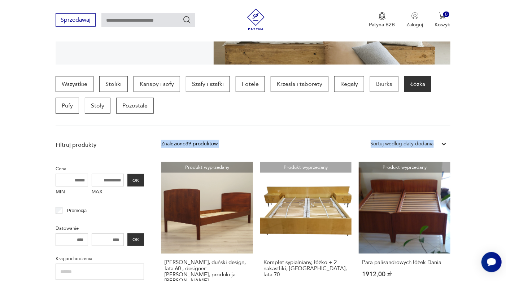
scroll to position [159, 0]
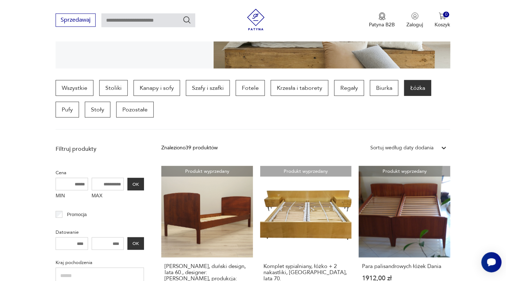
click at [168, 117] on div "Wszystkie Stoliki Kanapy i sofy Szafy i szafki Fotele Krzesła i taborety Regały…" at bounding box center [253, 105] width 395 height 50
click at [129, 107] on p "Pozostałe" at bounding box center [135, 110] width 38 height 16
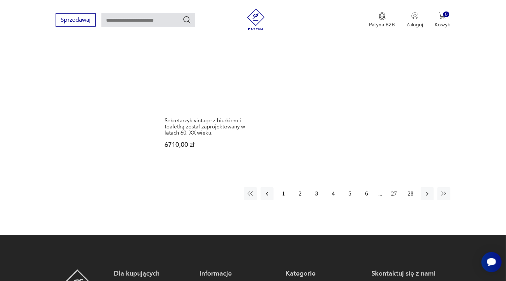
scroll to position [1081, 0]
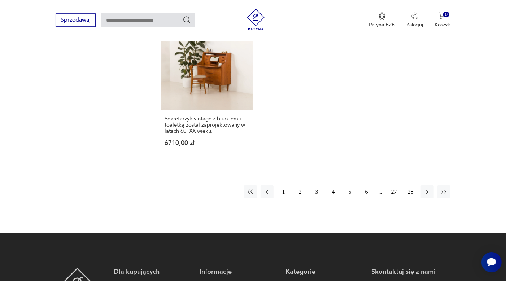
click at [301, 186] on button "2" at bounding box center [300, 192] width 13 height 13
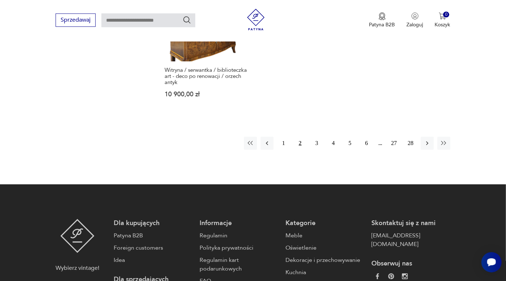
scroll to position [1113, 0]
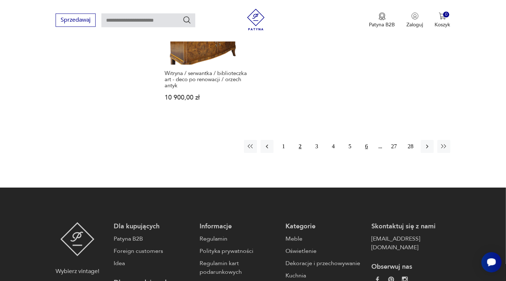
click at [368, 147] on button "6" at bounding box center [366, 146] width 13 height 13
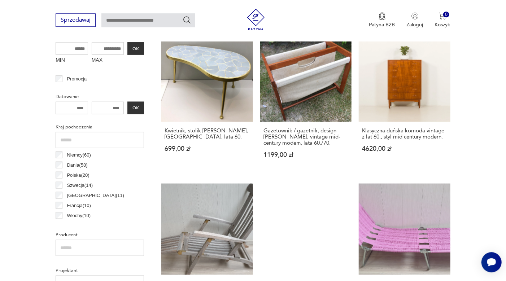
scroll to position [191, 0]
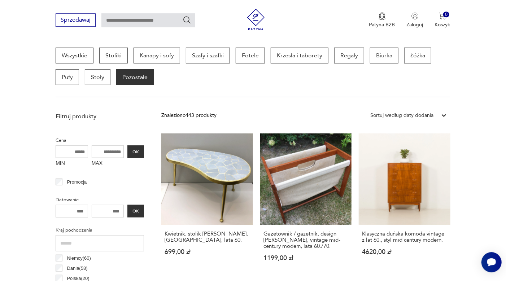
click at [434, 83] on div "Wszystkie Stoliki Kanapy i sofy Szafy i szafki Fotele Krzesła i taborety Regały…" at bounding box center [253, 67] width 395 height 38
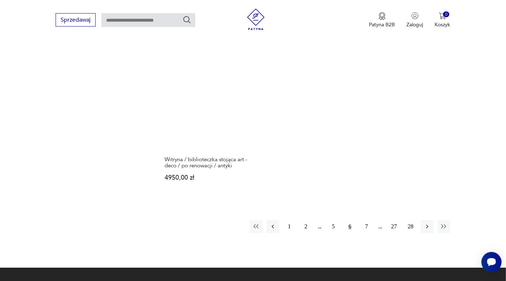
scroll to position [1029, 0]
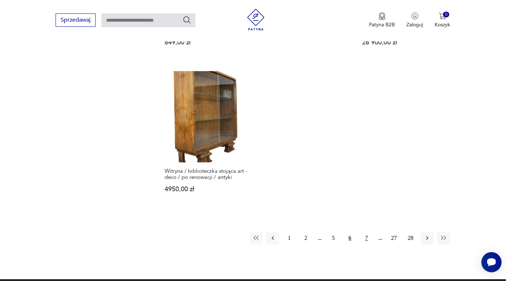
click at [369, 232] on button "7" at bounding box center [366, 238] width 13 height 13
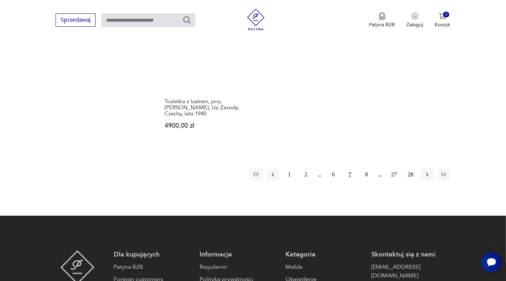
scroll to position [1118, 0]
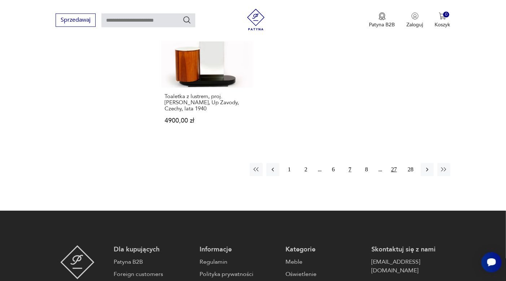
click at [396, 163] on button "27" at bounding box center [394, 169] width 13 height 13
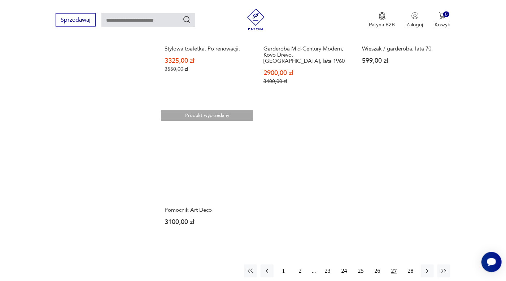
scroll to position [984, 0]
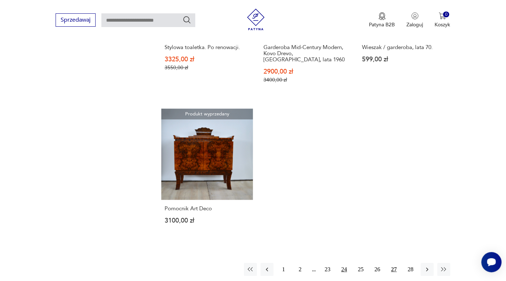
click at [342, 263] on button "24" at bounding box center [344, 269] width 13 height 13
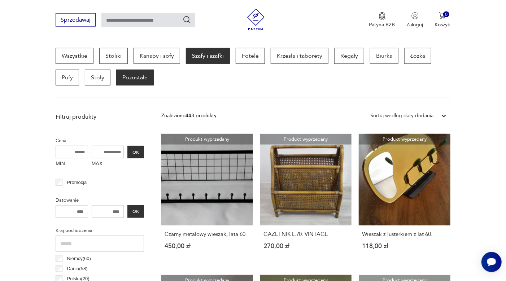
scroll to position [191, 0]
click at [220, 59] on p "Szafy i szafki" at bounding box center [208, 56] width 44 height 16
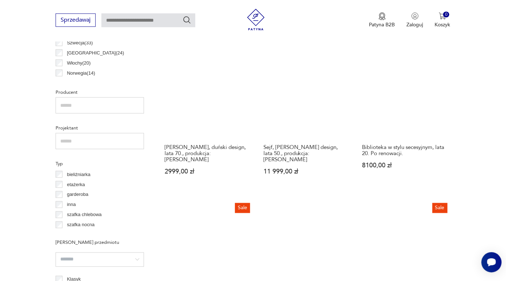
scroll to position [433, 0]
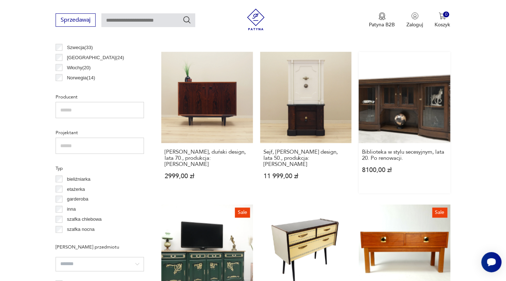
click at [375, 126] on link "Biblioteka w stylu secesyjnym, lata 20. Po renowacji. 8100,00 zł" at bounding box center [405, 123] width 92 height 142
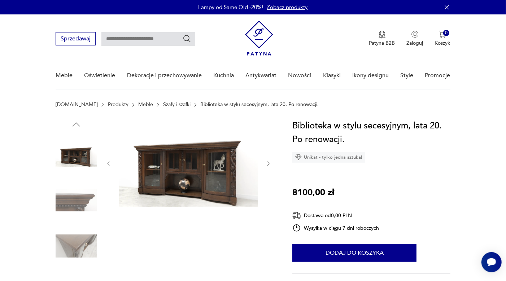
click at [265, 162] on div at bounding box center [188, 163] width 166 height 89
click at [268, 165] on icon "button" at bounding box center [268, 164] width 6 height 6
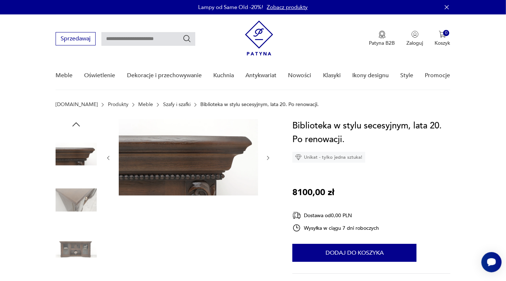
click at [268, 164] on div at bounding box center [188, 158] width 166 height 78
click at [269, 158] on icon "button" at bounding box center [269, 158] width 2 height 4
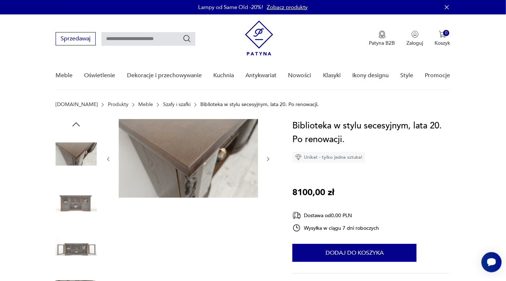
click at [265, 159] on div at bounding box center [188, 159] width 166 height 80
click at [79, 206] on img at bounding box center [76, 200] width 41 height 41
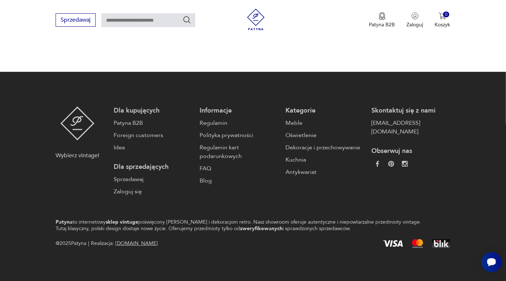
scroll to position [1242, 0]
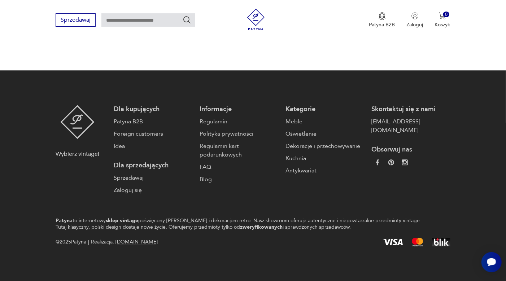
scroll to position [191, 0]
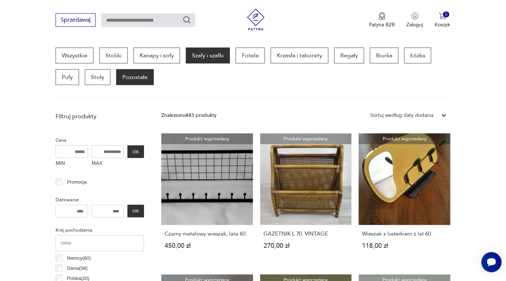
click at [210, 57] on p "Szafy i szafki" at bounding box center [208, 56] width 44 height 16
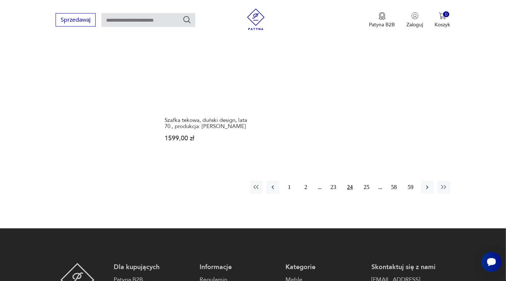
scroll to position [1098, 0]
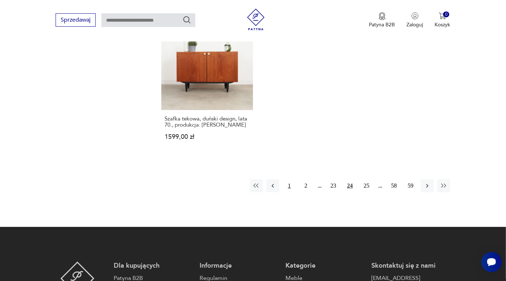
click at [291, 180] on button "1" at bounding box center [289, 186] width 13 height 13
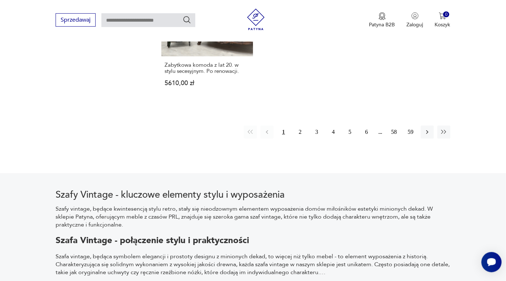
scroll to position [1131, 0]
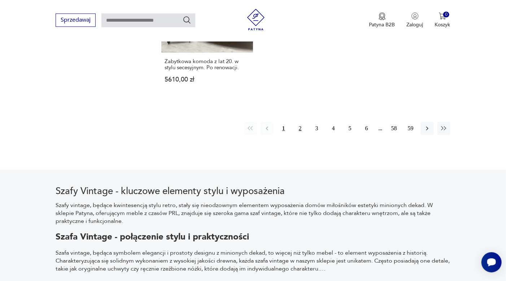
click at [298, 122] on button "2" at bounding box center [300, 128] width 13 height 13
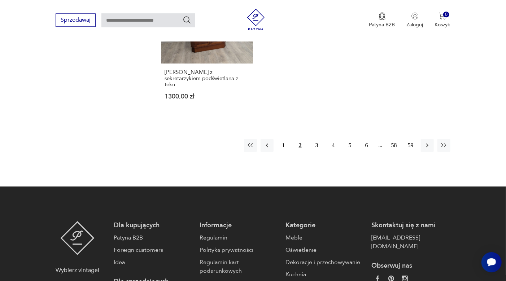
scroll to position [1093, 0]
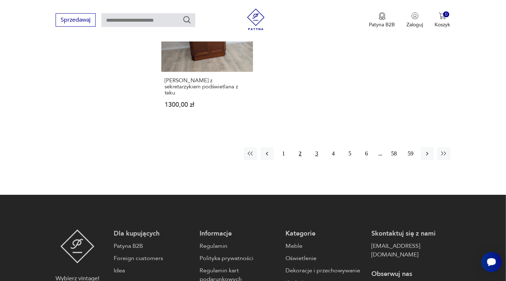
click at [320, 154] on button "3" at bounding box center [317, 153] width 13 height 13
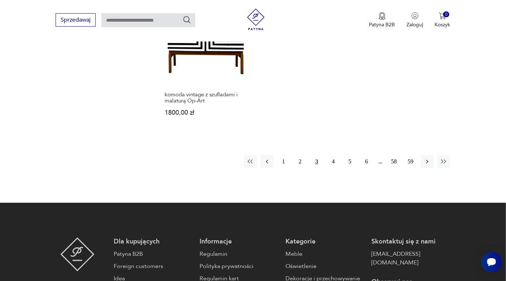
scroll to position [1084, 0]
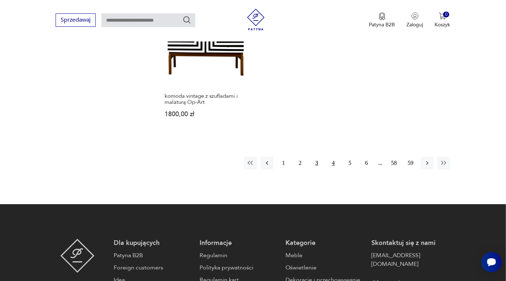
click at [333, 157] on button "4" at bounding box center [333, 163] width 13 height 13
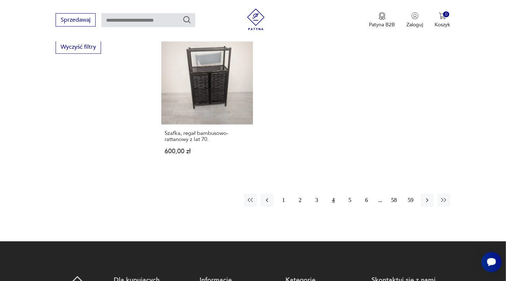
scroll to position [1056, 0]
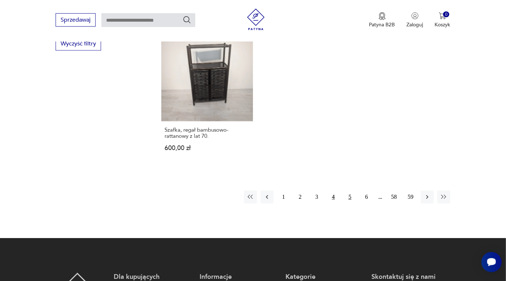
click at [351, 191] on button "5" at bounding box center [350, 197] width 13 height 13
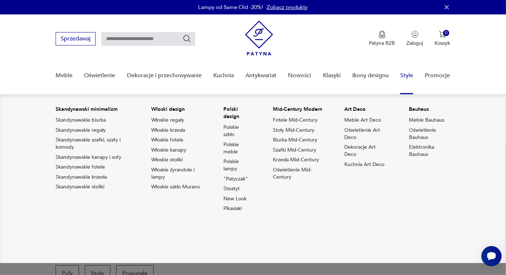
click at [407, 77] on link "Style" at bounding box center [407, 76] width 13 height 28
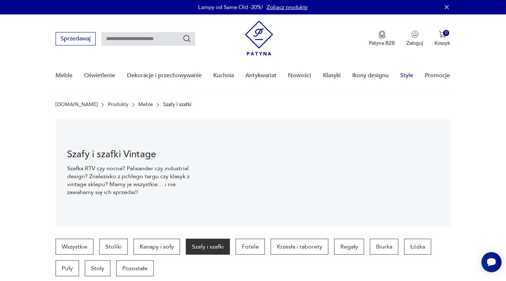
click at [405, 76] on link "Style" at bounding box center [407, 76] width 13 height 28
click at [407, 77] on link "Style" at bounding box center [407, 76] width 13 height 28
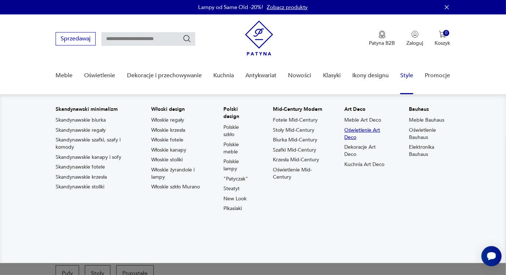
click at [360, 133] on link "Oświetlenie Art Deco" at bounding box center [366, 134] width 43 height 14
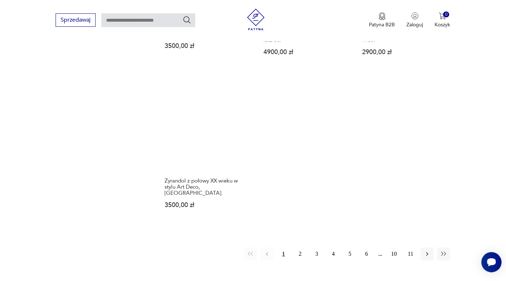
scroll to position [1004, 0]
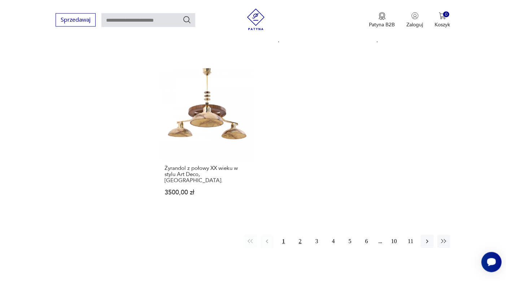
click at [302, 236] on button "2" at bounding box center [300, 242] width 13 height 13
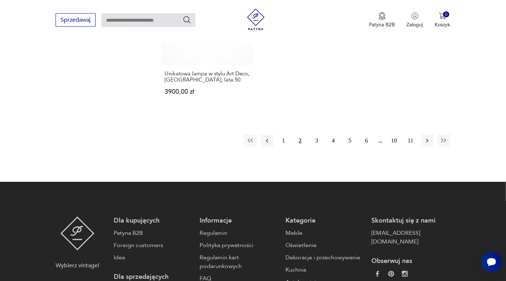
scroll to position [1078, 0]
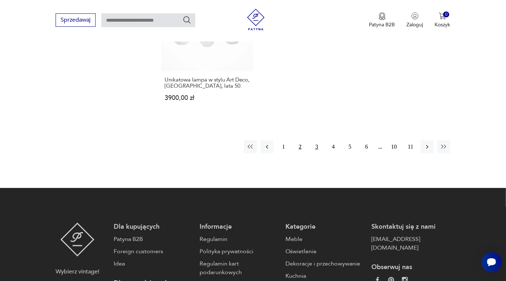
click at [317, 141] on button "3" at bounding box center [317, 147] width 13 height 13
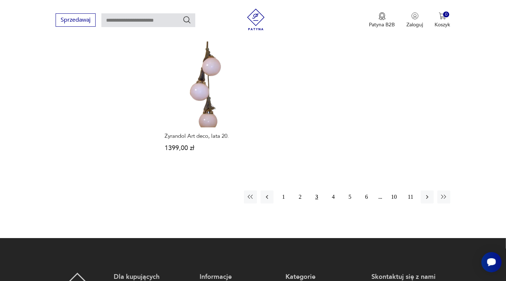
scroll to position [1044, 0]
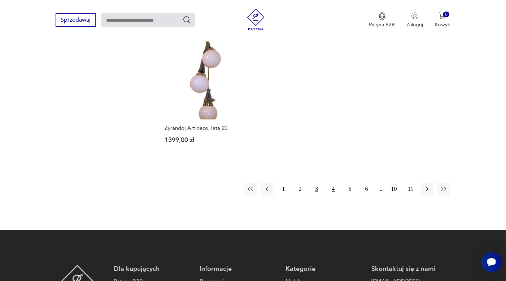
click at [332, 183] on button "4" at bounding box center [333, 189] width 13 height 13
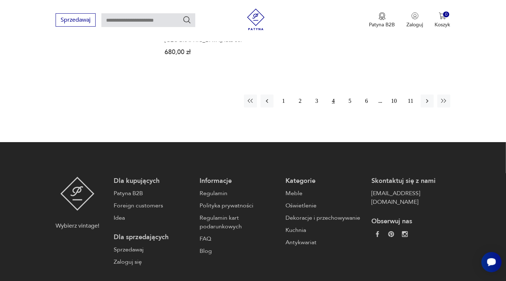
scroll to position [1121, 0]
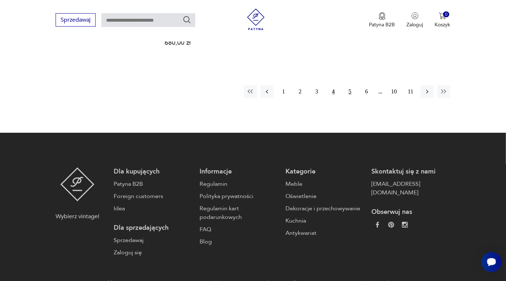
click at [349, 94] on button "5" at bounding box center [350, 91] width 13 height 13
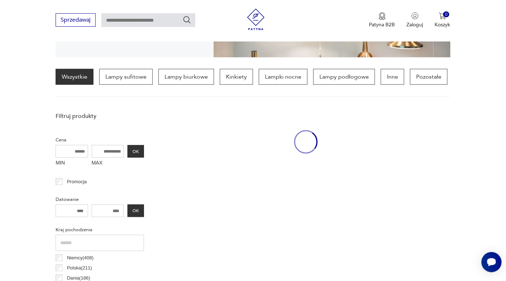
scroll to position [170, 0]
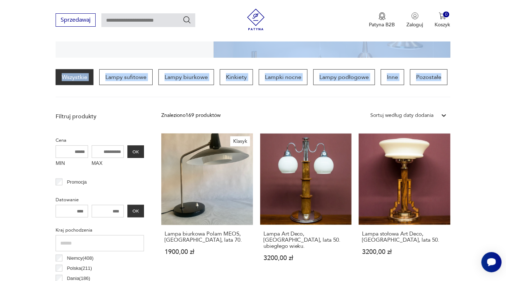
drag, startPoint x: 506, startPoint y: 62, endPoint x: 504, endPoint y: 77, distance: 15.8
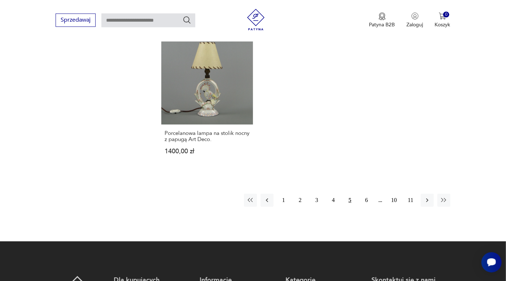
scroll to position [1043, 0]
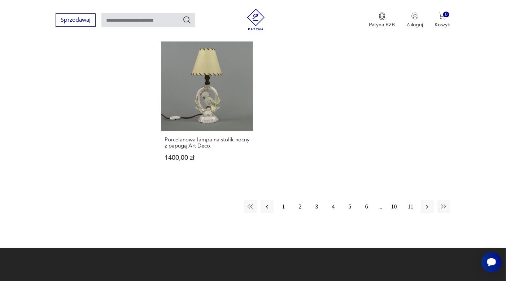
click at [365, 200] on button "6" at bounding box center [366, 206] width 13 height 13
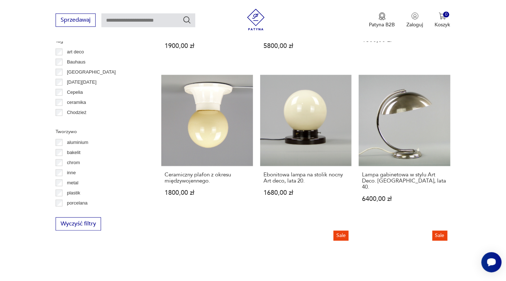
scroll to position [442, 0]
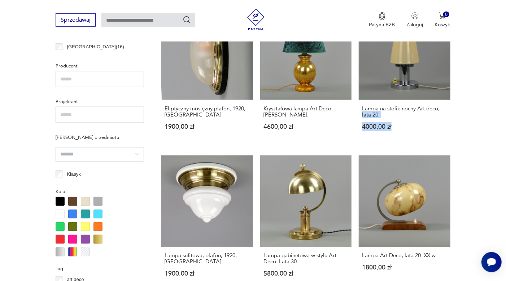
drag, startPoint x: 506, startPoint y: 108, endPoint x: 505, endPoint y: 121, distance: 12.7
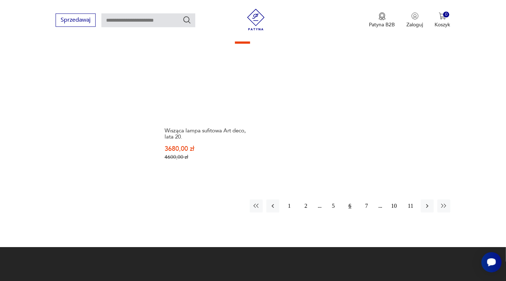
scroll to position [1026, 0]
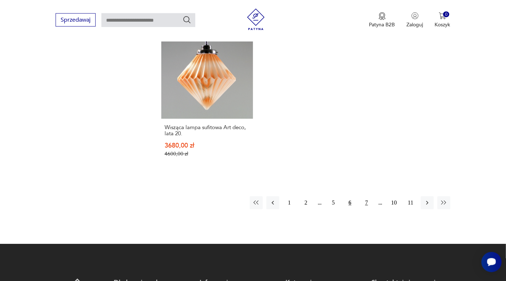
click at [368, 198] on button "7" at bounding box center [366, 203] width 13 height 13
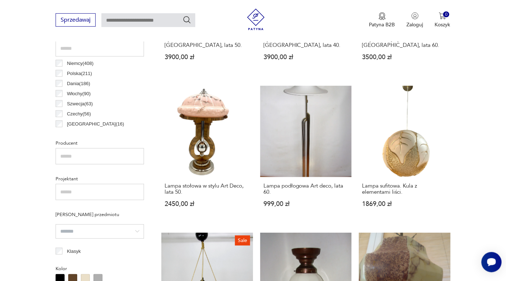
scroll to position [370, 0]
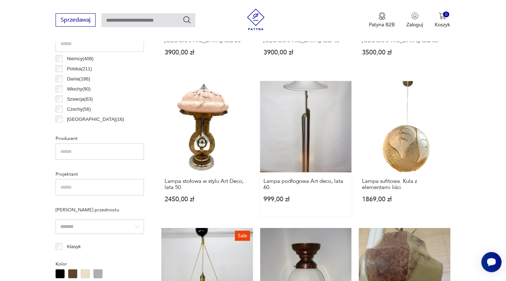
click at [308, 141] on link "Lampa podłogowa Art deco, lata 60. 999,00 zł" at bounding box center [306, 149] width 92 height 136
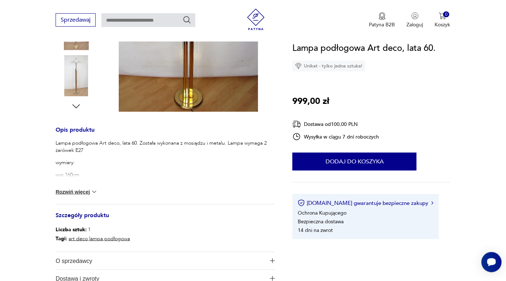
scroll to position [244, 0]
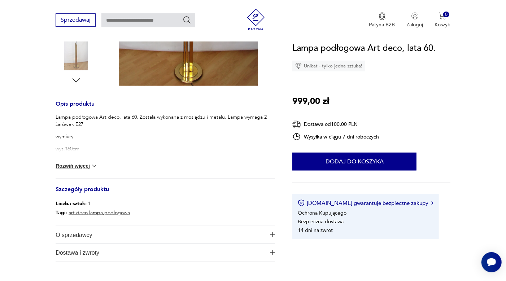
click at [98, 166] on img at bounding box center [94, 166] width 7 height 7
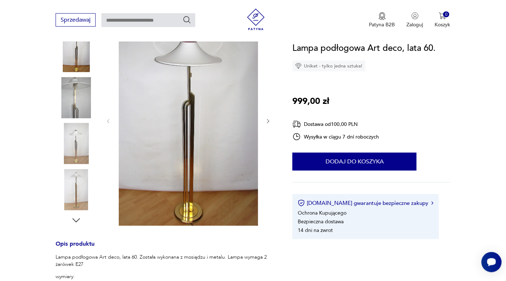
scroll to position [96, 0]
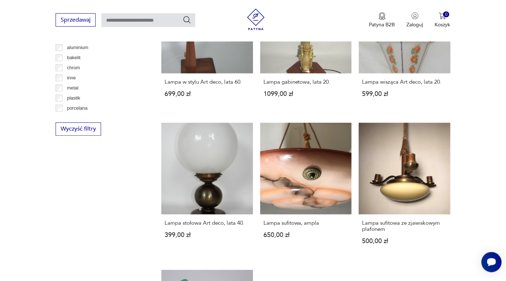
scroll to position [767, 0]
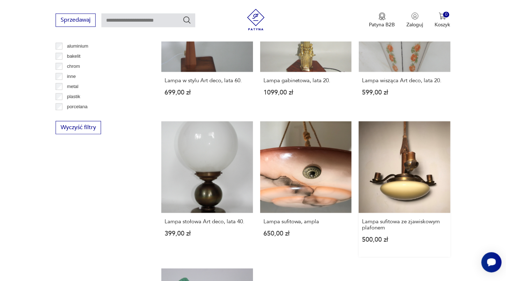
click at [413, 192] on link "Lampa sufitowa ze zjawiskowym plafonem 500,00 zł" at bounding box center [405, 189] width 92 height 136
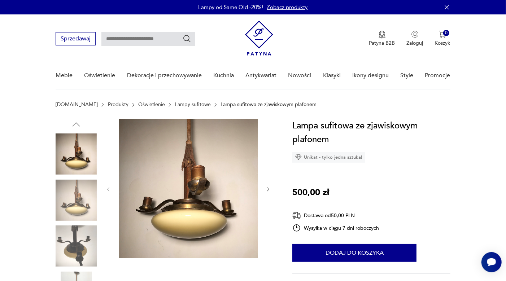
click at [85, 199] on img at bounding box center [76, 200] width 41 height 41
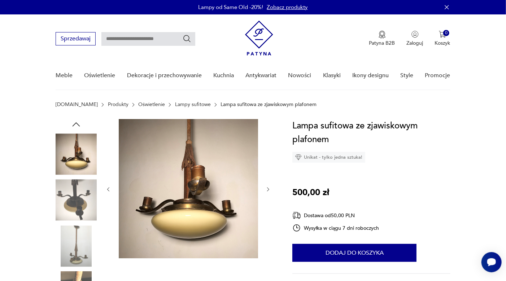
click at [75, 246] on img at bounding box center [76, 246] width 41 height 41
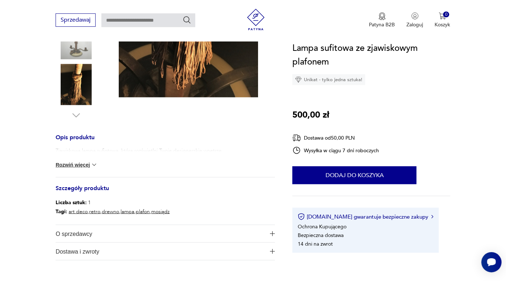
scroll to position [225, 0]
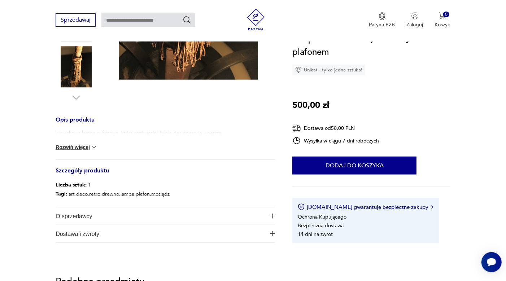
click at [94, 148] on img at bounding box center [94, 147] width 7 height 7
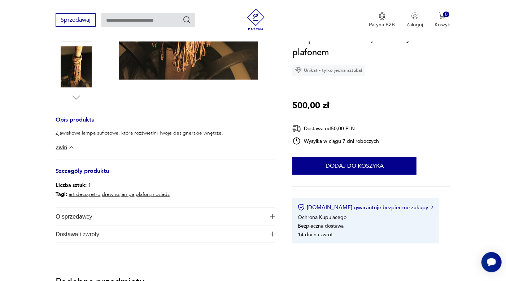
click at [90, 213] on span "O sprzedawcy" at bounding box center [161, 216] width 210 height 17
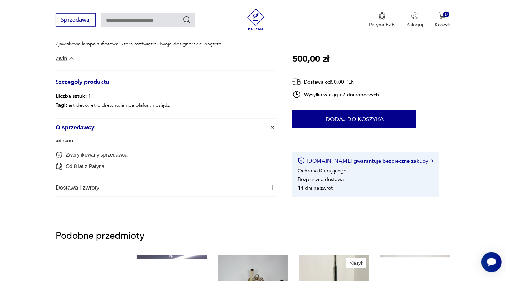
scroll to position [321, 0]
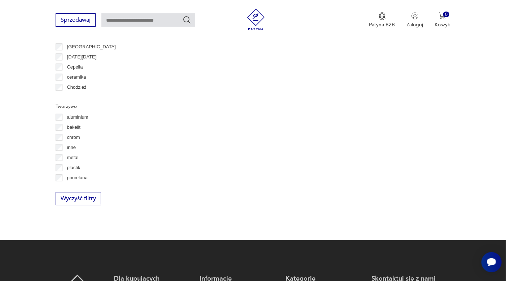
scroll to position [763, 0]
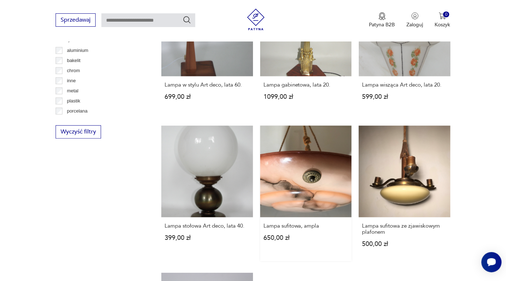
click at [293, 167] on link "Lampa sufitowa, ampla 650,00 zł" at bounding box center [306, 194] width 92 height 136
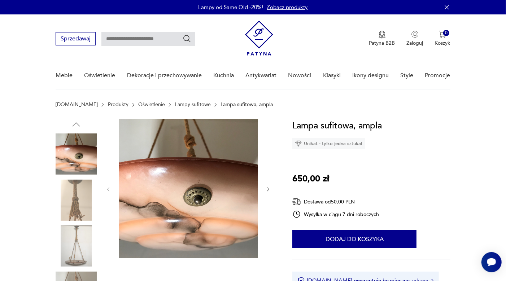
click at [77, 181] on img at bounding box center [76, 200] width 41 height 41
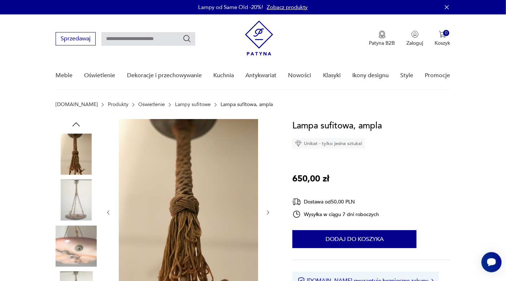
click at [70, 212] on img at bounding box center [76, 200] width 41 height 41
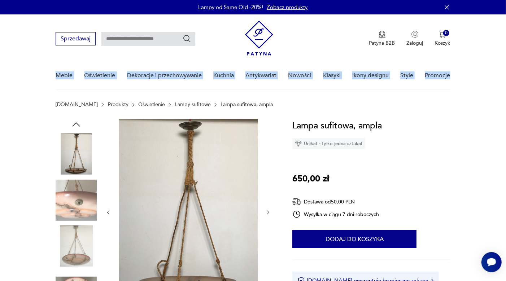
drag, startPoint x: 506, startPoint y: 44, endPoint x: 513, endPoint y: 61, distance: 18.6
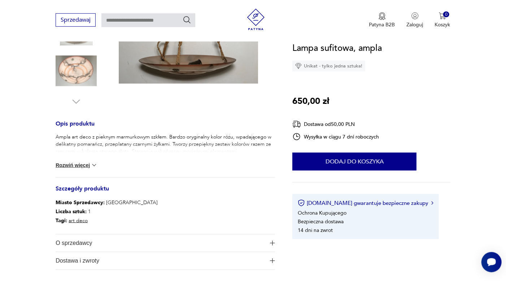
scroll to position [223, 0]
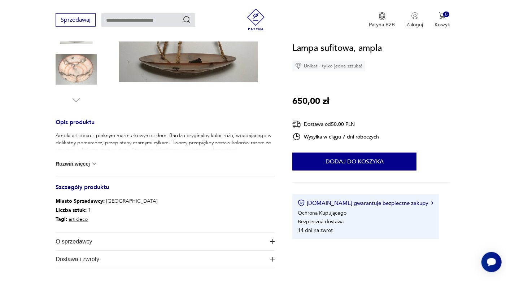
click at [74, 165] on button "Rozwiń więcej" at bounding box center [77, 163] width 42 height 7
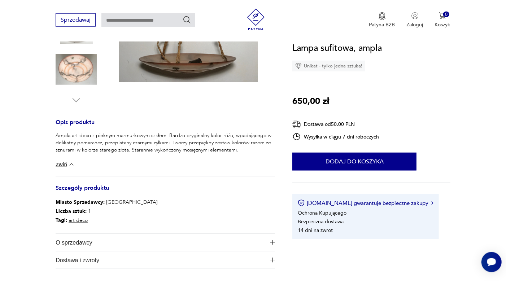
click at [79, 76] on img at bounding box center [76, 69] width 41 height 41
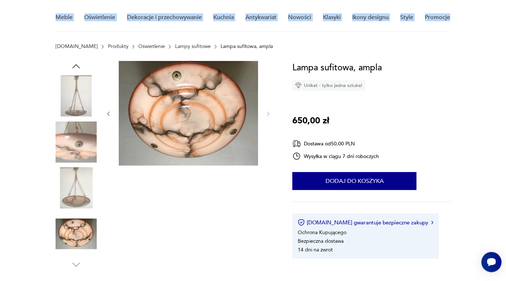
scroll to position [55, 0]
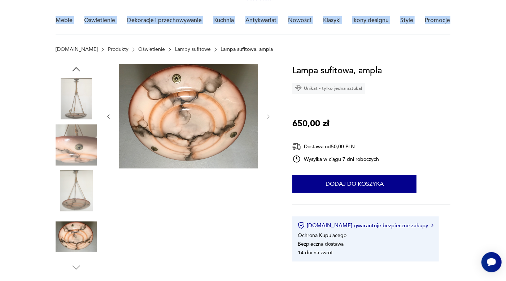
click at [72, 201] on img at bounding box center [76, 190] width 41 height 41
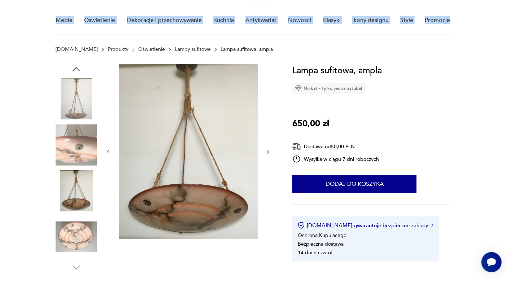
click at [80, 104] on img at bounding box center [76, 98] width 41 height 41
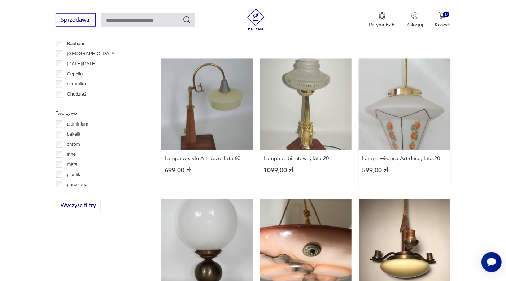
scroll to position [687, 0]
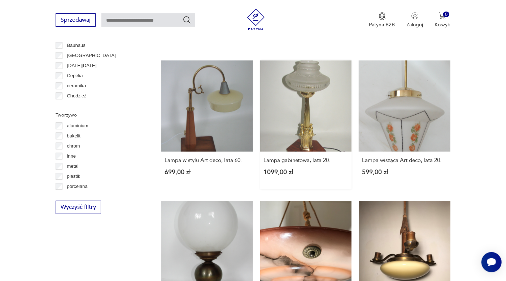
click at [287, 137] on link "Lampa gabinetowa, lata 20. 1099,00 zł" at bounding box center [306, 125] width 92 height 130
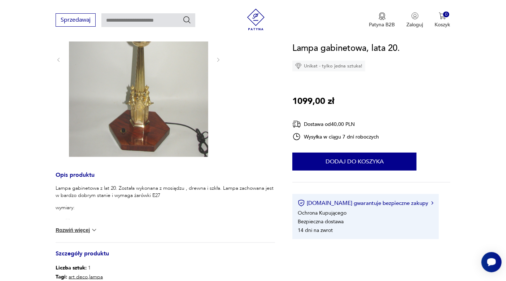
scroll to position [159, 0]
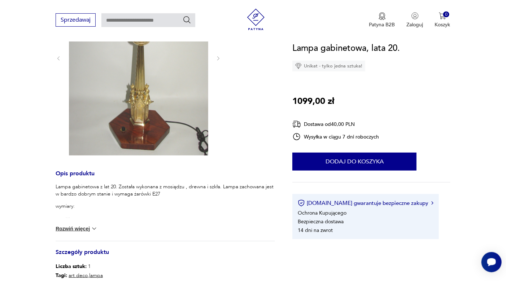
click at [79, 230] on button "Rozwiń więcej" at bounding box center [77, 228] width 42 height 7
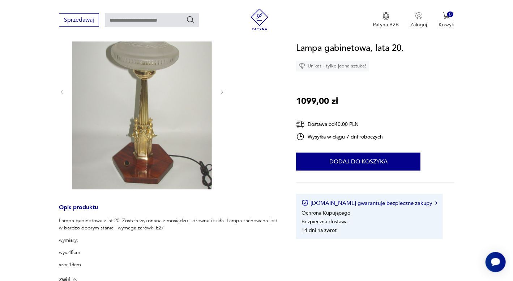
scroll to position [122, 0]
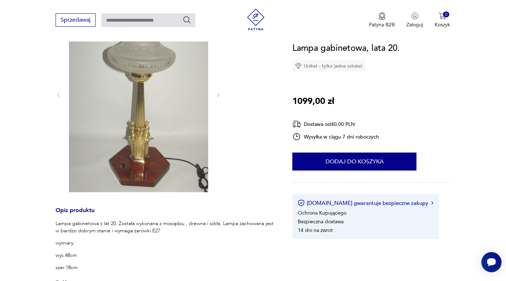
click at [141, 161] on img at bounding box center [138, 95] width 139 height 196
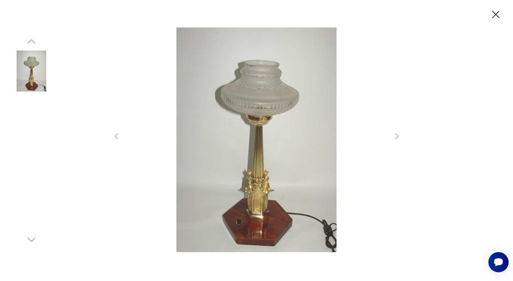
click at [265, 145] on img at bounding box center [256, 139] width 257 height 225
click at [258, 186] on img at bounding box center [256, 139] width 257 height 225
click at [199, 118] on img at bounding box center [256, 139] width 257 height 225
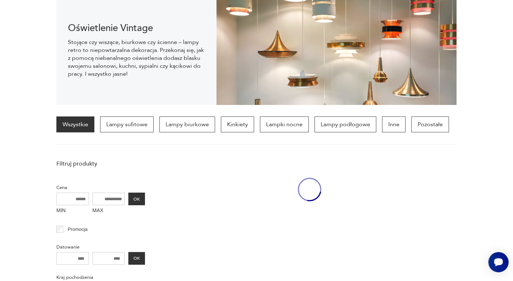
scroll to position [754, 0]
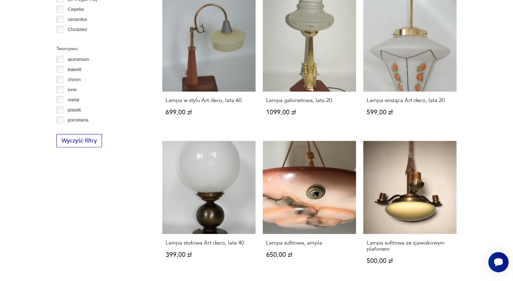
drag, startPoint x: 507, startPoint y: 111, endPoint x: 507, endPoint y: 115, distance: 4.0
click at [506, 114] on section "Filtruj produkty Cena MIN MAX OK Promocja Datowanie OK Kraj pochodzenia [GEOGRA…" at bounding box center [256, 9] width 513 height 969
drag, startPoint x: 512, startPoint y: 158, endPoint x: 509, endPoint y: 199, distance: 41.3
click at [506, 213] on section "Filtruj produkty Cena MIN MAX OK Promocja Datowanie OK Kraj pochodzenia [GEOGRA…" at bounding box center [256, 9] width 513 height 969
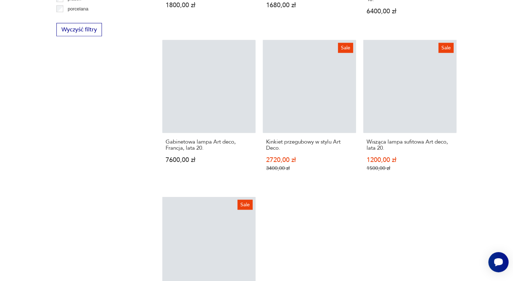
scroll to position [864, 0]
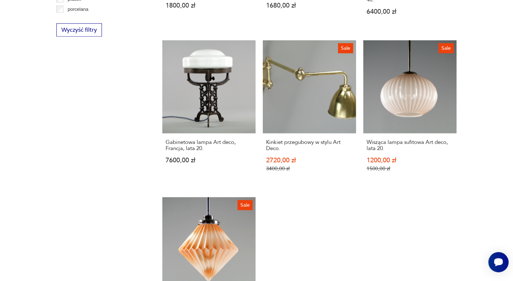
drag, startPoint x: 467, startPoint y: 174, endPoint x: 459, endPoint y: 250, distance: 76.7
drag, startPoint x: 489, startPoint y: 233, endPoint x: 491, endPoint y: 161, distance: 71.9
drag, startPoint x: 462, startPoint y: 110, endPoint x: 450, endPoint y: 112, distance: 12.5
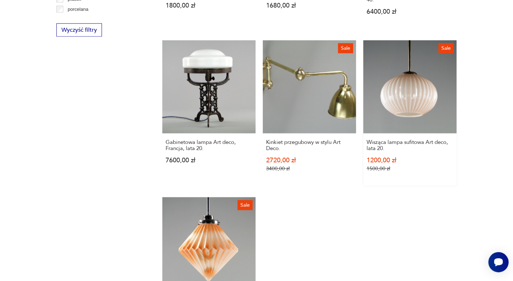
click at [76, 33] on button "Wyczyść filtry" at bounding box center [79, 29] width 46 height 13
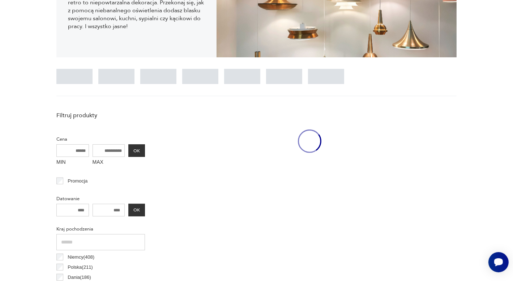
scroll to position [170, 0]
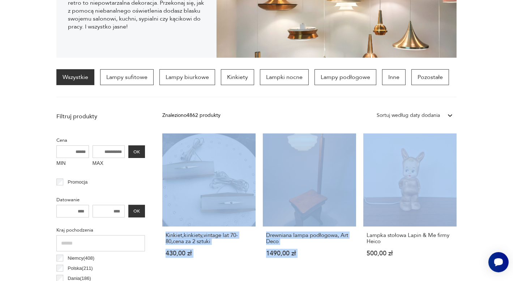
drag, startPoint x: 504, startPoint y: 96, endPoint x: 495, endPoint y: 209, distance: 112.7
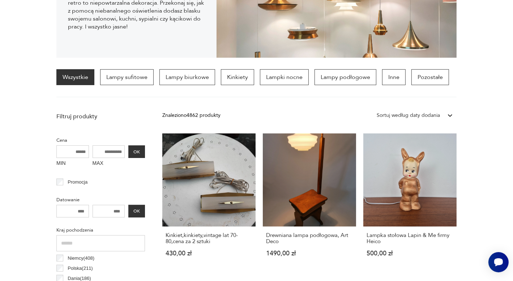
drag, startPoint x: 504, startPoint y: 188, endPoint x: 498, endPoint y: 102, distance: 85.8
click at [501, 78] on section "Wszystkie Lampy sufitowe Lampy biurkowe Kinkiety Lampki nocne Lampy podłogowe I…" at bounding box center [256, 83] width 513 height 28
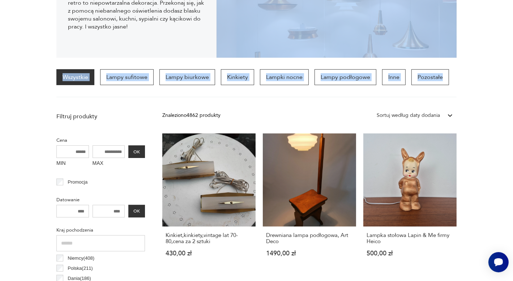
drag, startPoint x: 506, startPoint y: 63, endPoint x: 505, endPoint y: 75, distance: 12.7
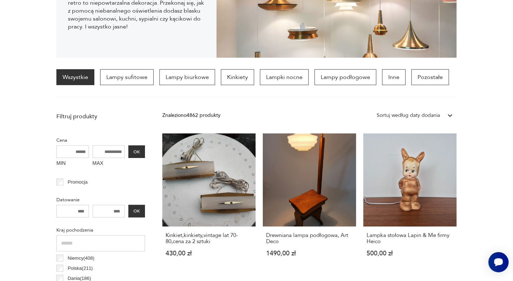
drag, startPoint x: 502, startPoint y: 49, endPoint x: 491, endPoint y: 23, distance: 28.6
click at [502, 49] on section "Oświetlenie Vintage Stojące czy wiszące, biurkowe czy ścienne – lampy retro to …" at bounding box center [256, 3] width 513 height 108
